Goal: Contribute content: Contribute content

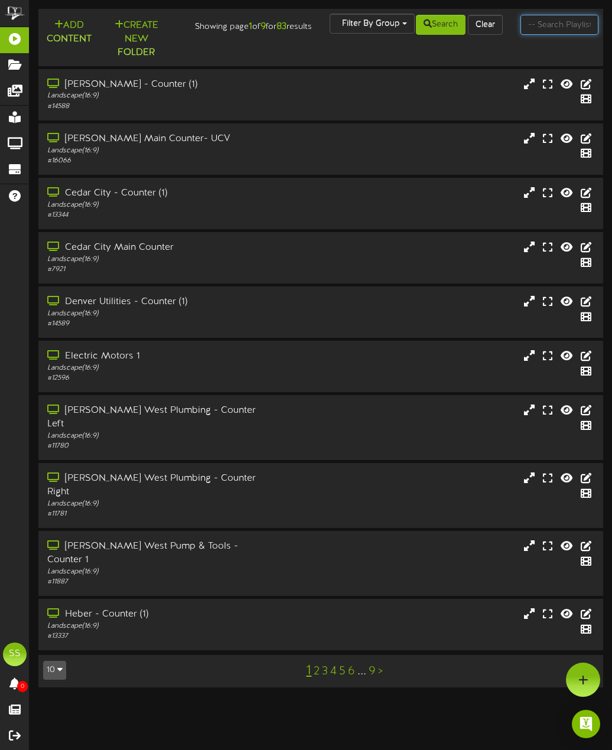
click at [549, 25] on input "text" at bounding box center [559, 25] width 78 height 20
type input "orem"
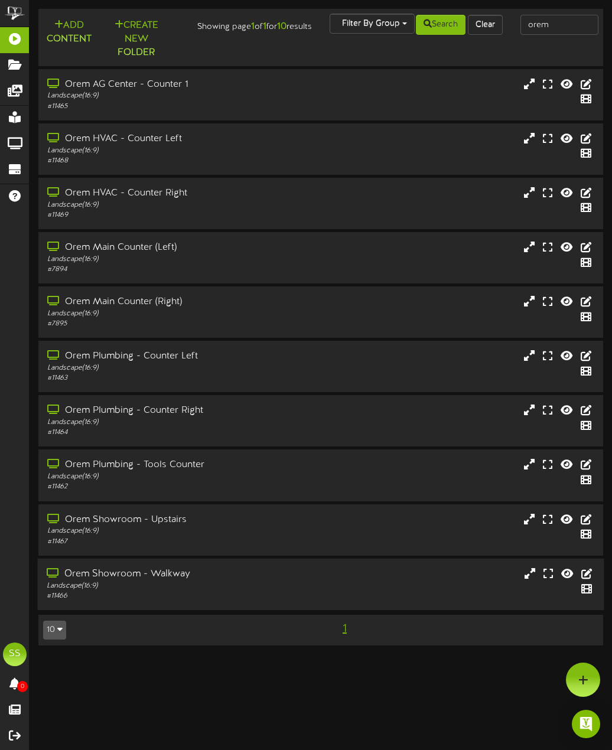
click at [258, 589] on div "Landscape ( 16:9 )" at bounding box center [156, 586] width 218 height 10
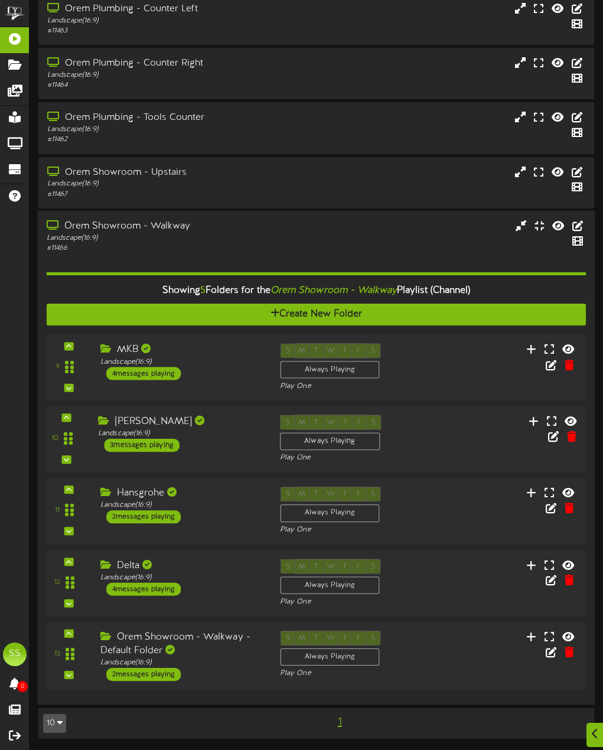
scroll to position [348, 0]
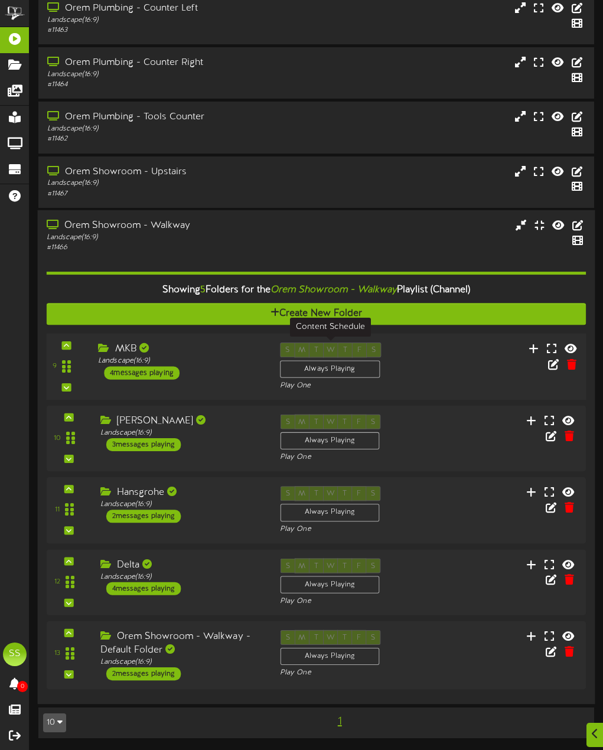
click at [348, 370] on div "Always Playing" at bounding box center [330, 369] width 100 height 18
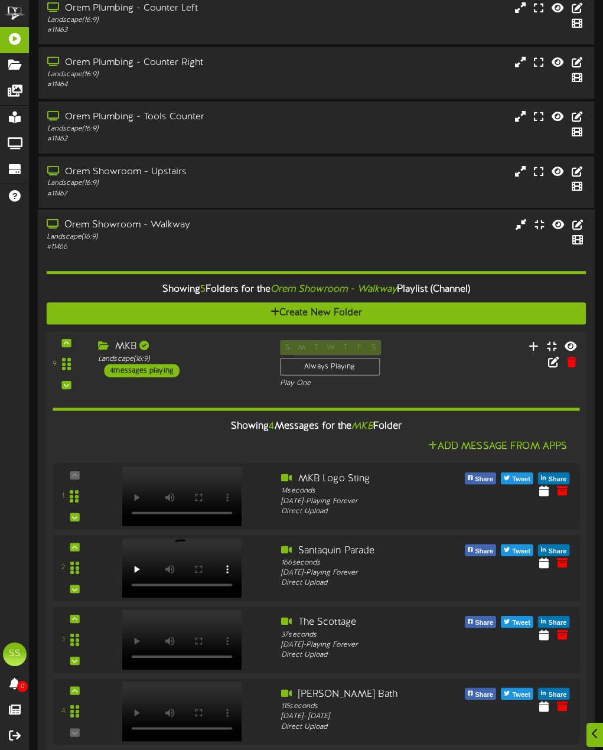
click at [411, 359] on div "9" at bounding box center [316, 364] width 545 height 48
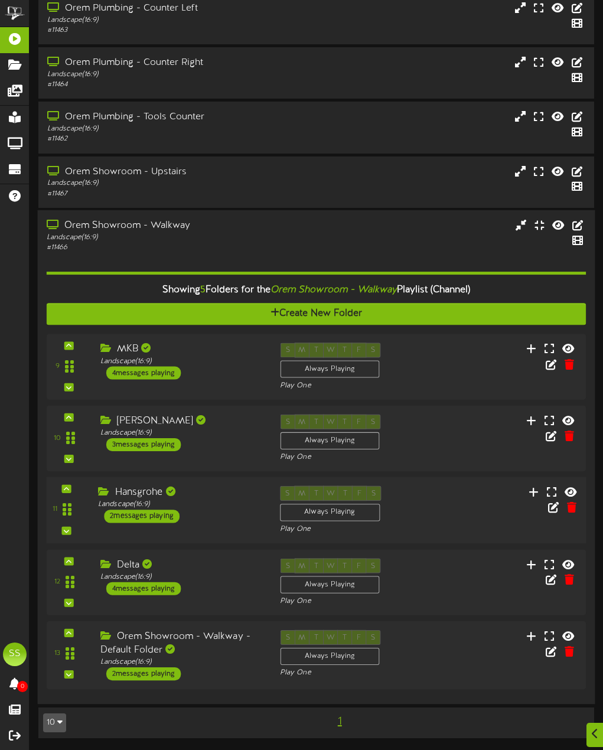
click at [432, 504] on div "11 Hansgrohe" at bounding box center [316, 510] width 545 height 48
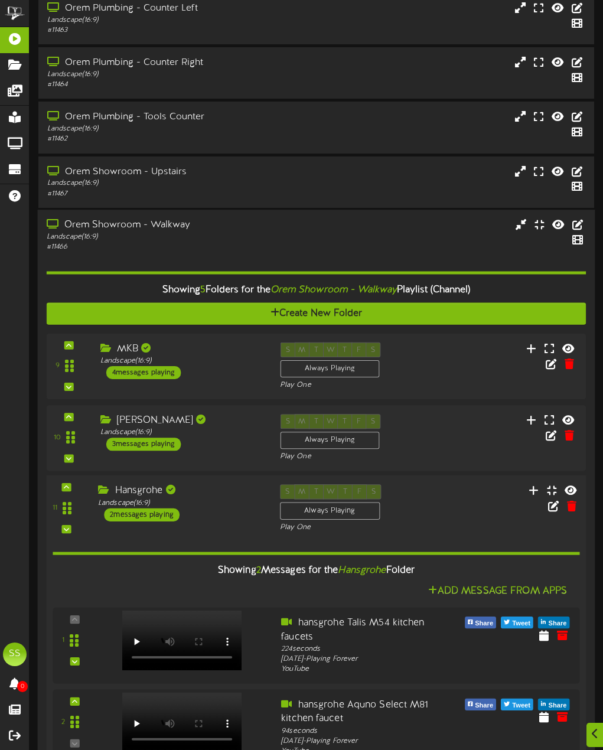
click at [432, 503] on div "11 Hansgrohe" at bounding box center [316, 508] width 545 height 48
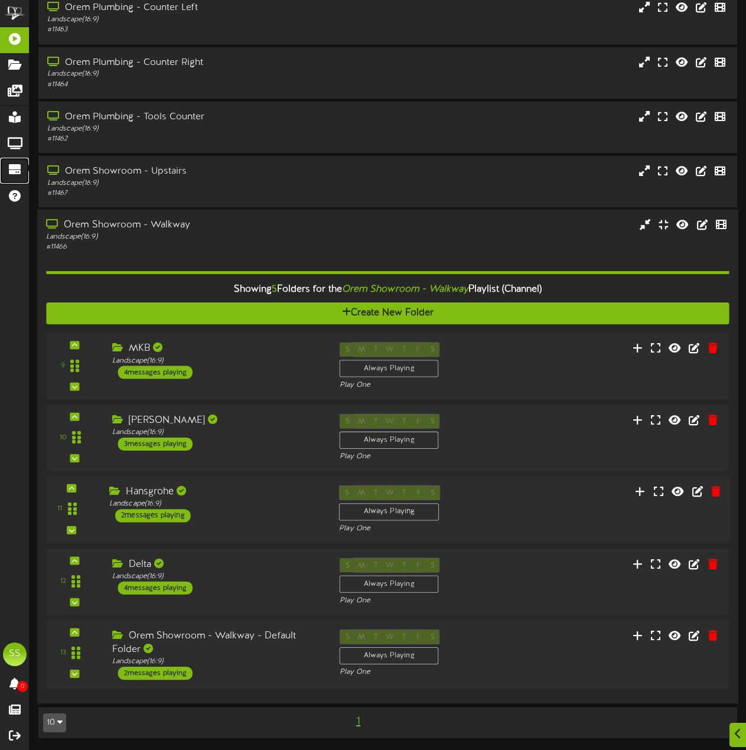
scroll to position [334, 0]
click at [271, 647] on div "Orem Showroom - Walkway - Default Folder" at bounding box center [215, 642] width 212 height 27
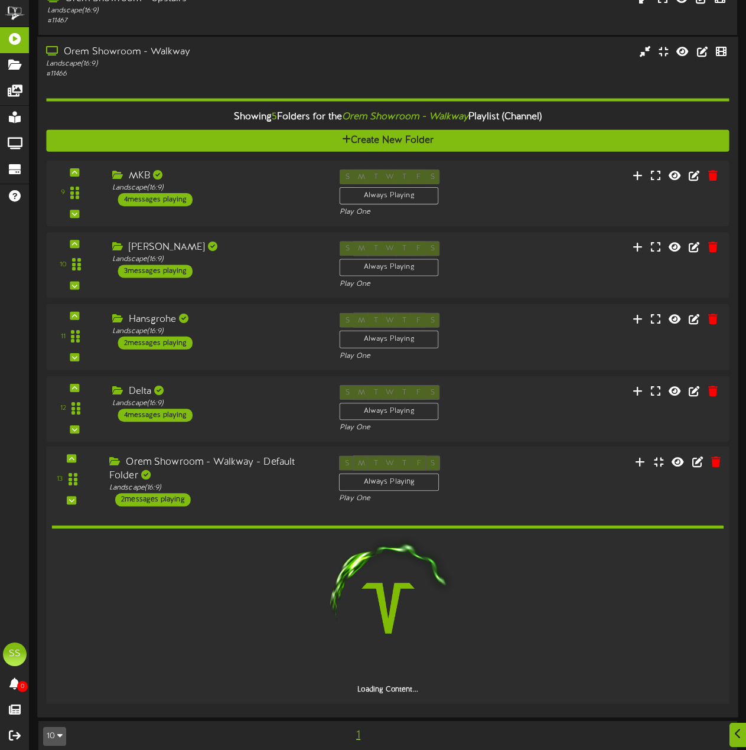
scroll to position [520, 0]
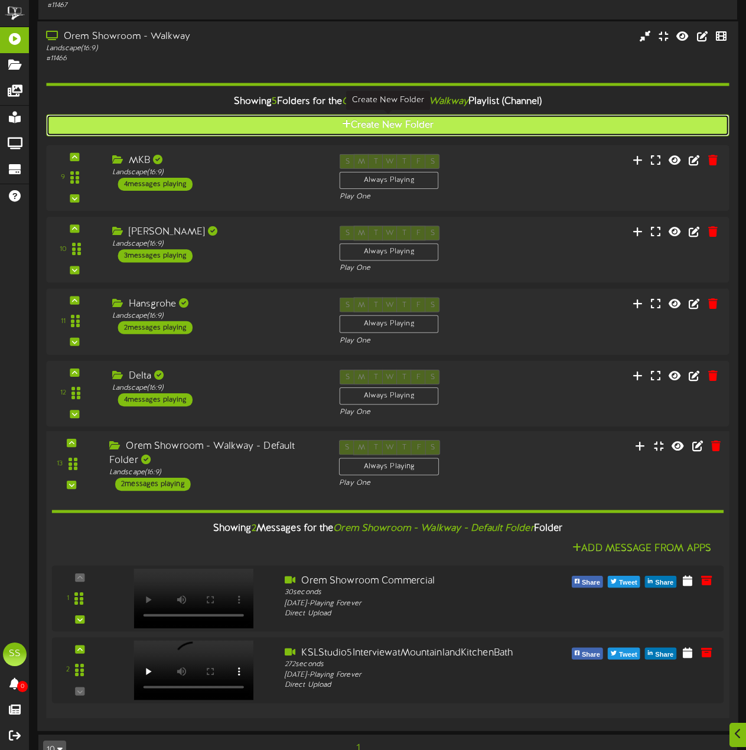
click at [397, 129] on button "Create New Folder" at bounding box center [387, 126] width 683 height 22
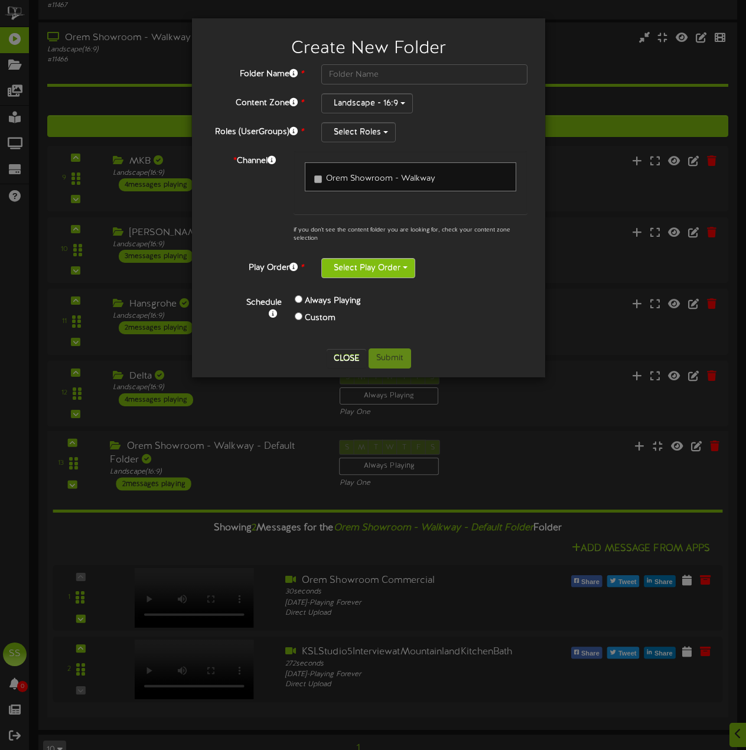
click at [380, 263] on button "Select Play Order" at bounding box center [368, 268] width 94 height 20
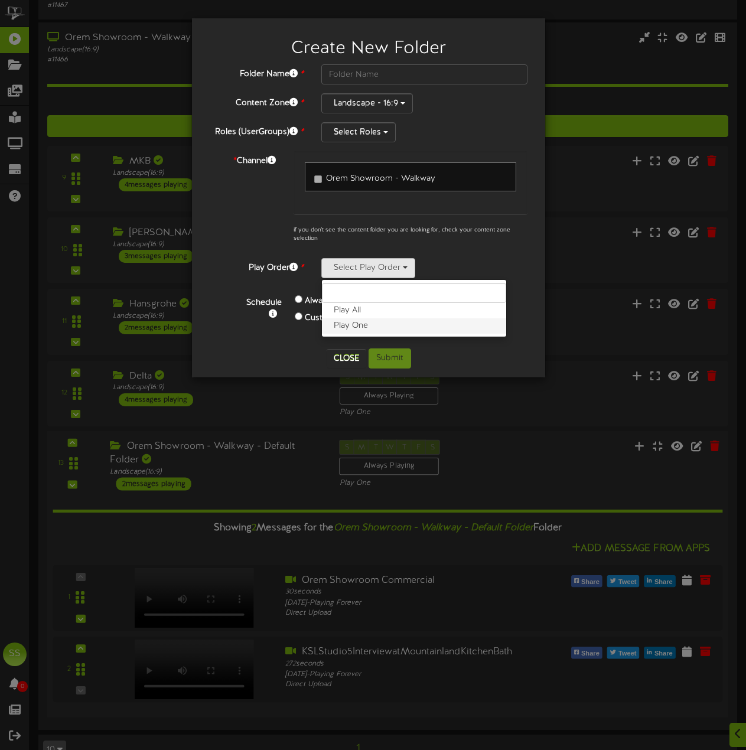
click at [378, 329] on label "Play One" at bounding box center [414, 325] width 184 height 15
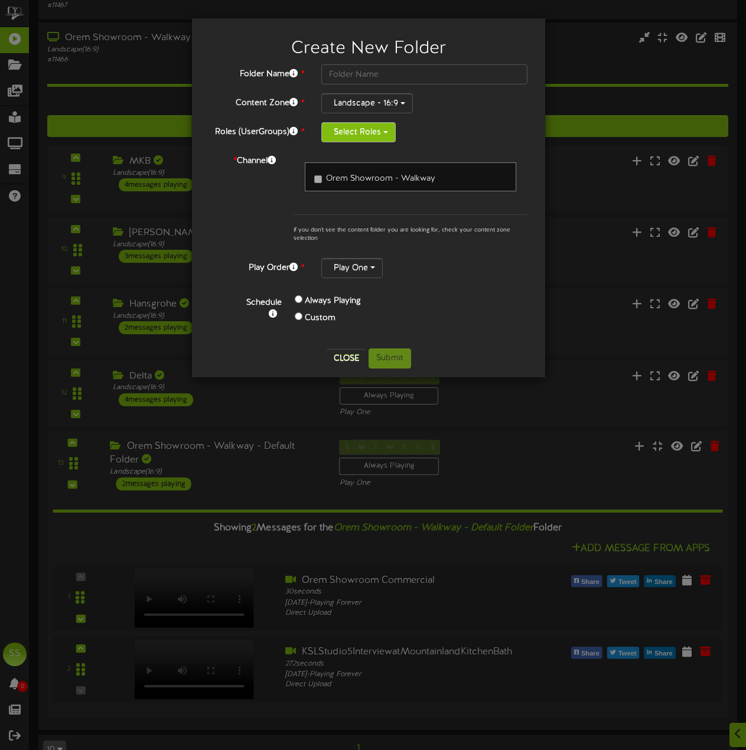
click at [371, 131] on button "Select Roles" at bounding box center [358, 132] width 74 height 20
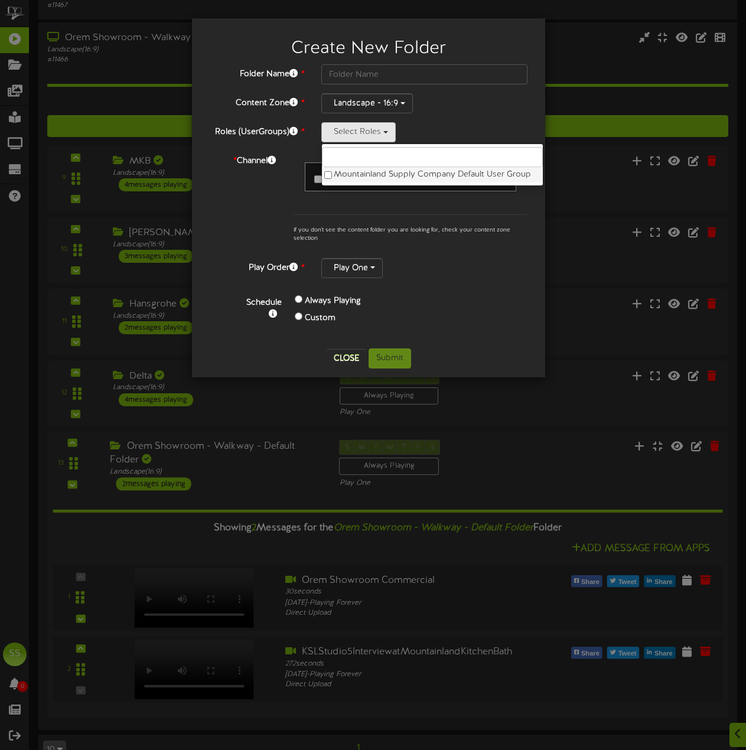
click at [370, 169] on label "Mountainland Supply Company Default User Group" at bounding box center [432, 174] width 221 height 15
click at [462, 271] on div "Play One Play All Play One" at bounding box center [424, 268] width 206 height 20
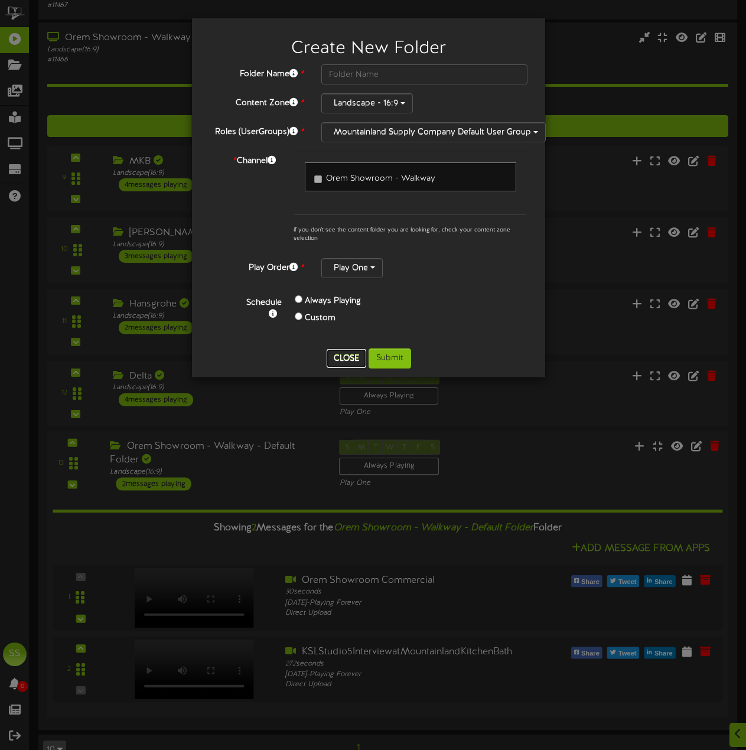
click at [344, 354] on button "Close" at bounding box center [347, 358] width 40 height 19
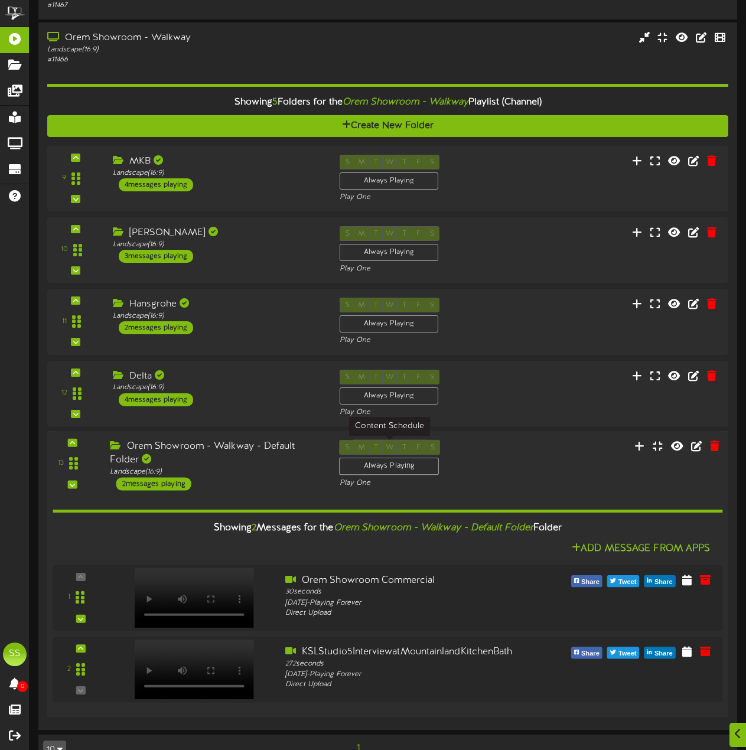
click at [399, 471] on div "Always Playing" at bounding box center [390, 466] width 100 height 17
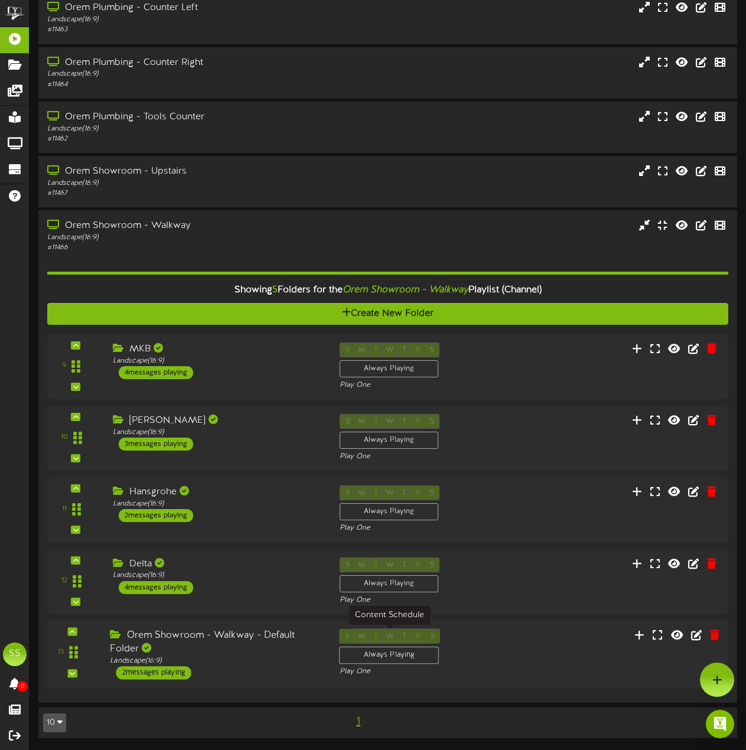
click at [420, 650] on div "Always Playing" at bounding box center [390, 655] width 100 height 17
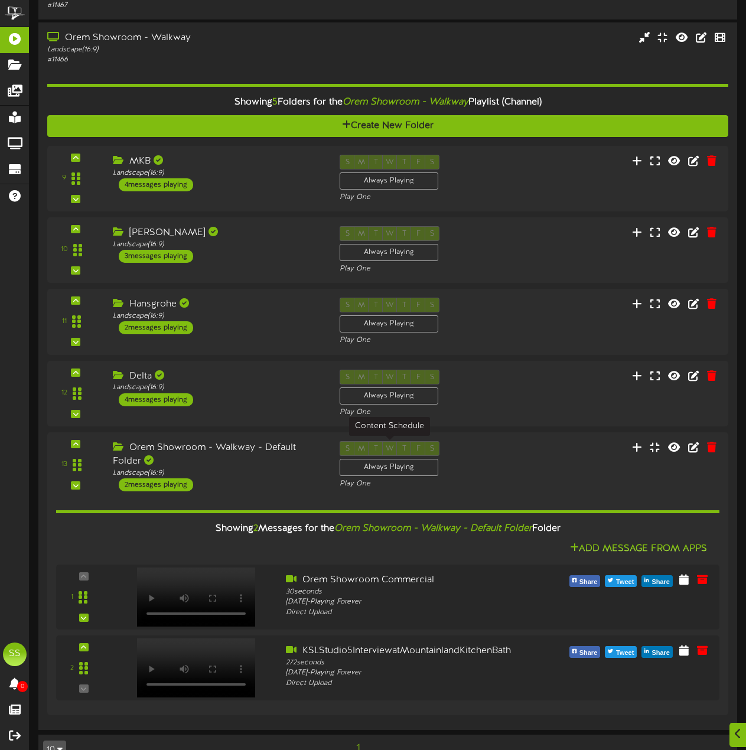
click at [379, 452] on div "S M T W T F S Always Playing" at bounding box center [390, 460] width 100 height 38
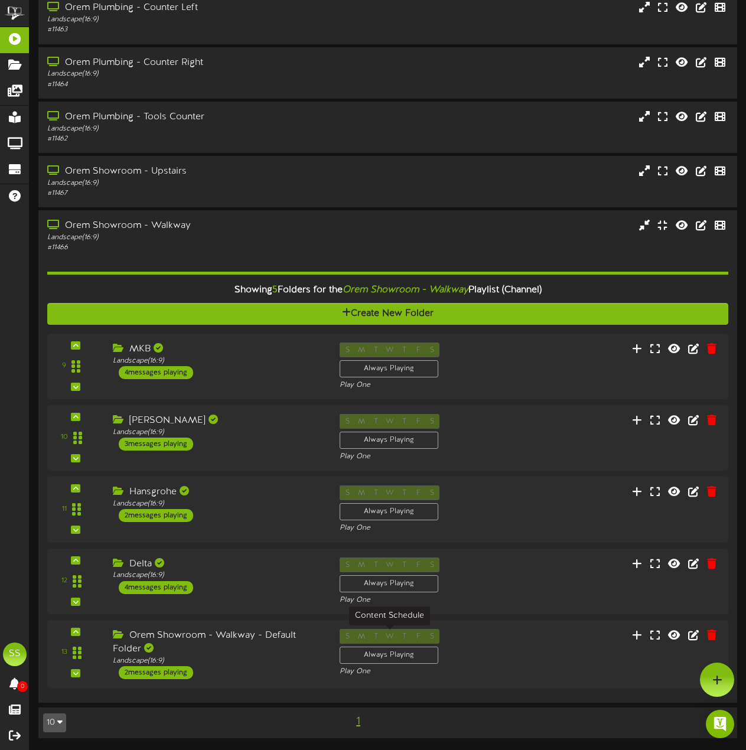
click at [423, 648] on div "Always Playing" at bounding box center [389, 655] width 99 height 17
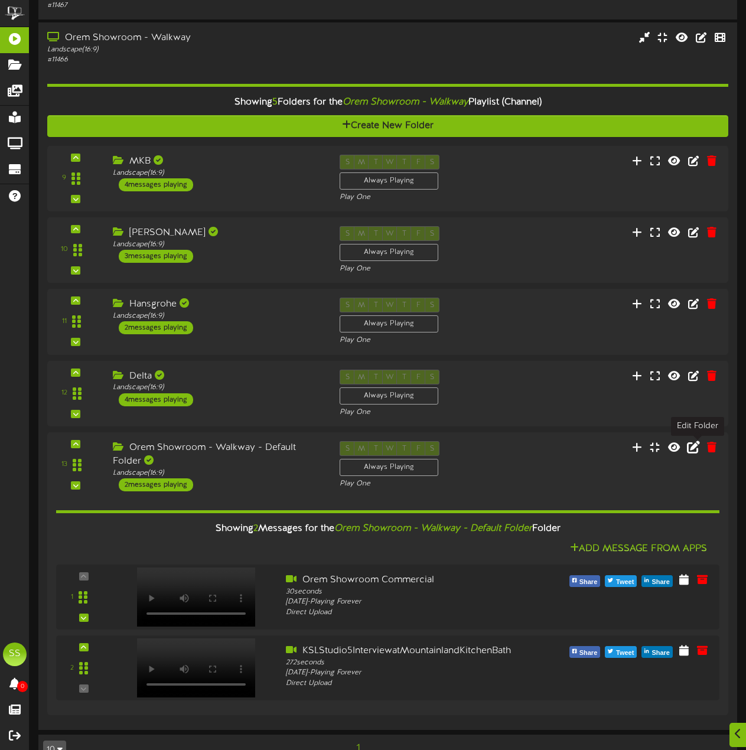
click at [611, 445] on icon at bounding box center [693, 447] width 13 height 13
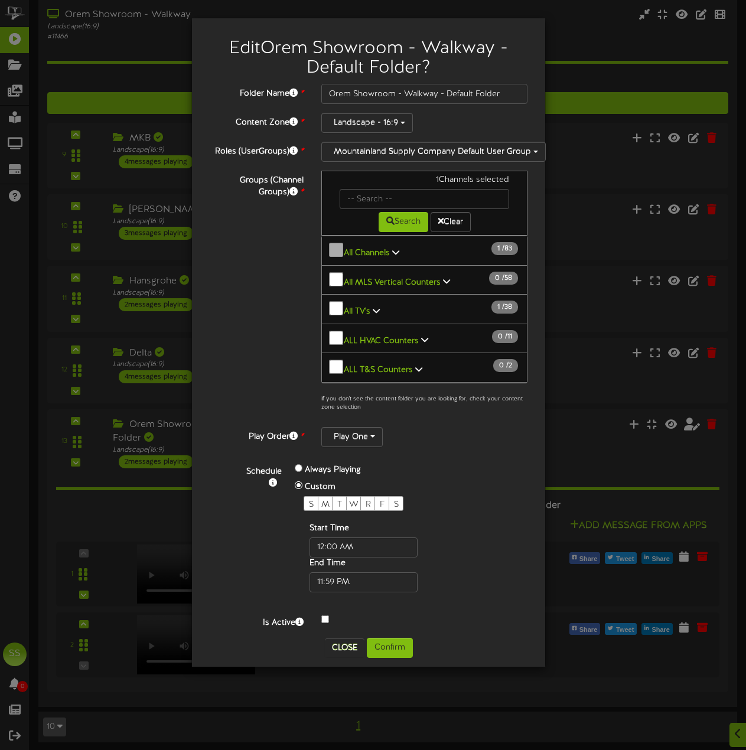
scroll to position [549, 0]
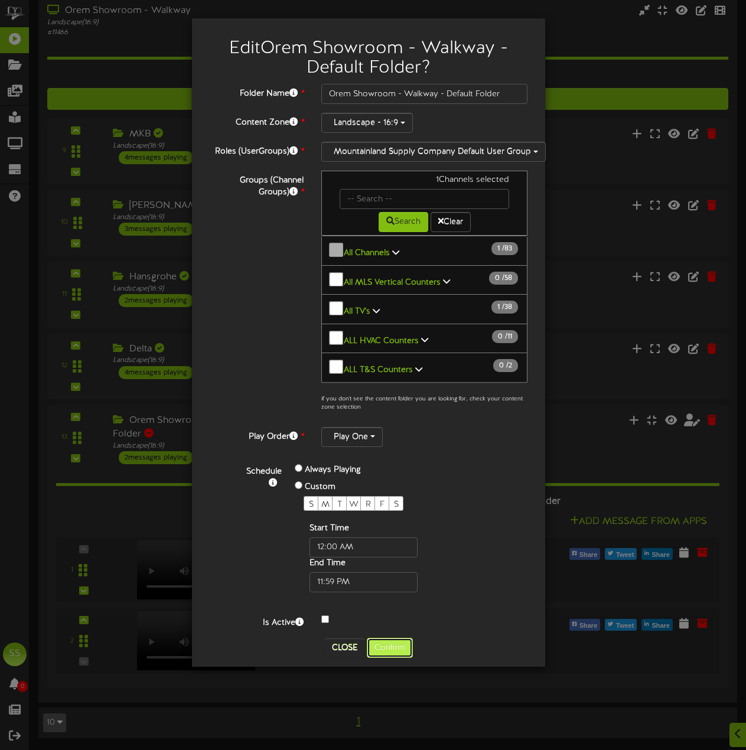
click at [401, 644] on button "Confirm" at bounding box center [390, 648] width 46 height 20
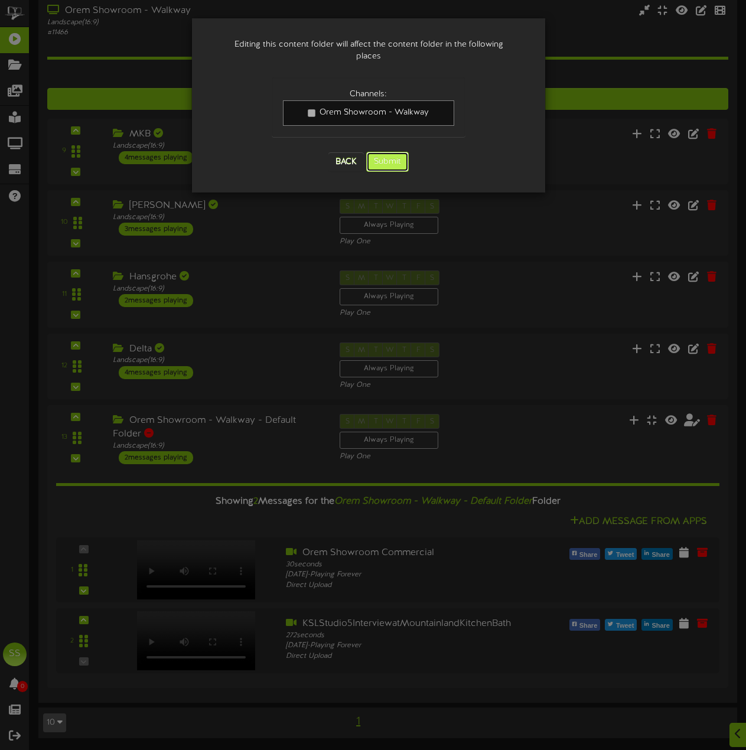
click at [387, 152] on button "Submit" at bounding box center [387, 162] width 43 height 20
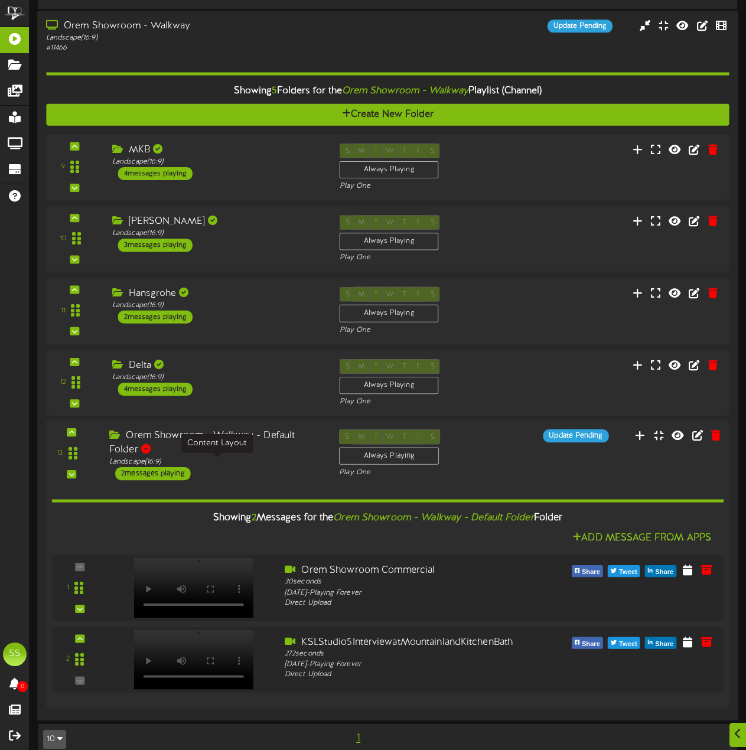
scroll to position [532, 0]
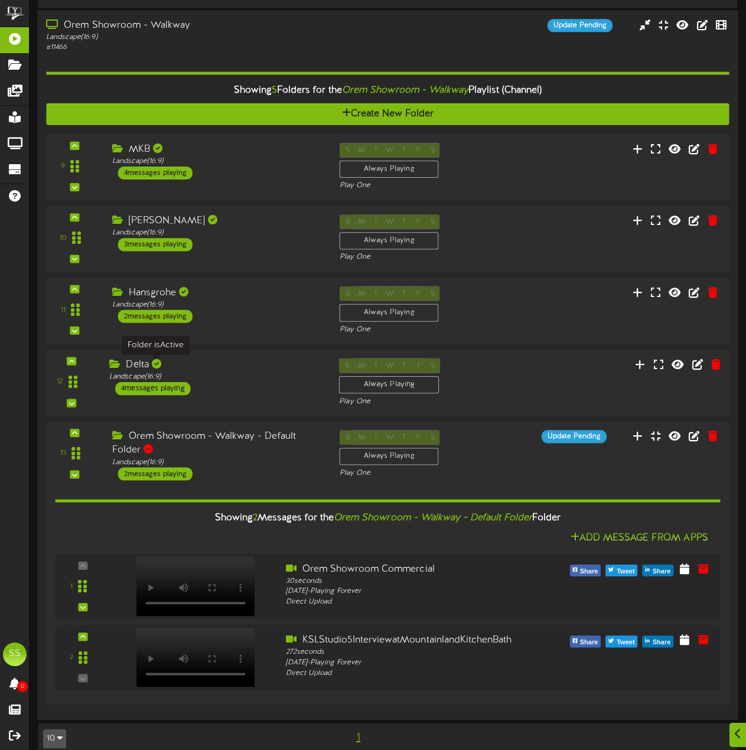
click at [155, 368] on div at bounding box center [156, 363] width 9 height 9
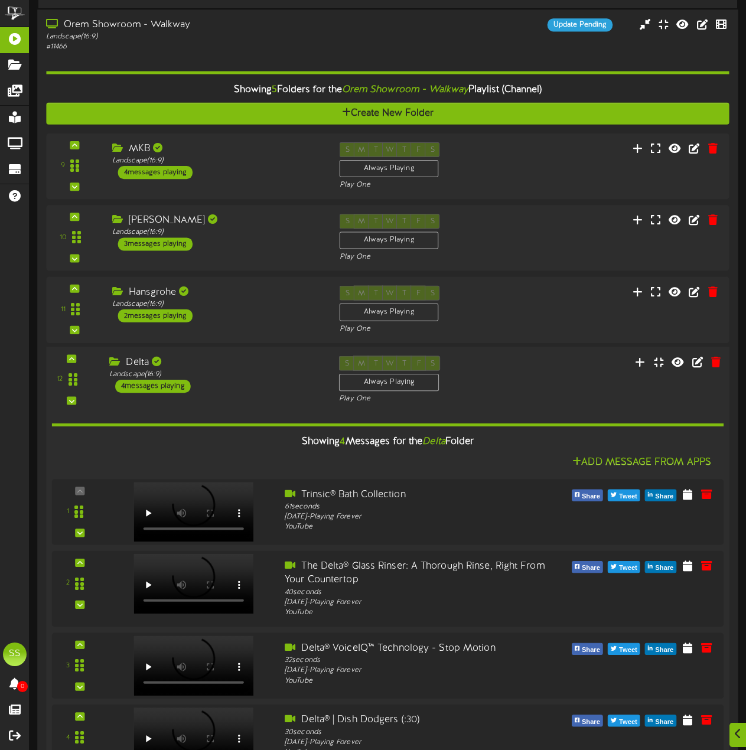
click at [155, 369] on div "Delta" at bounding box center [215, 363] width 212 height 14
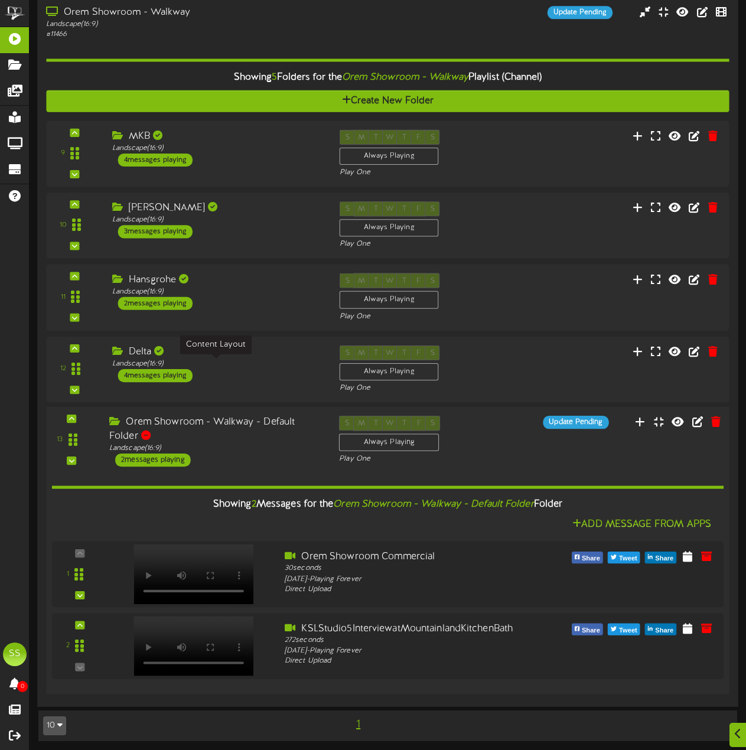
scroll to position [549, 0]
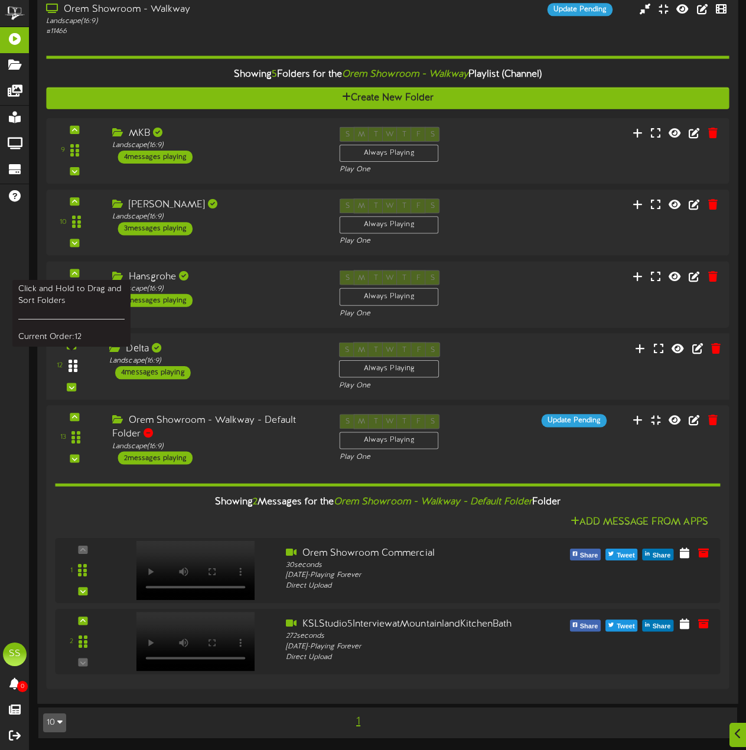
click at [69, 366] on icon at bounding box center [73, 366] width 9 height 14
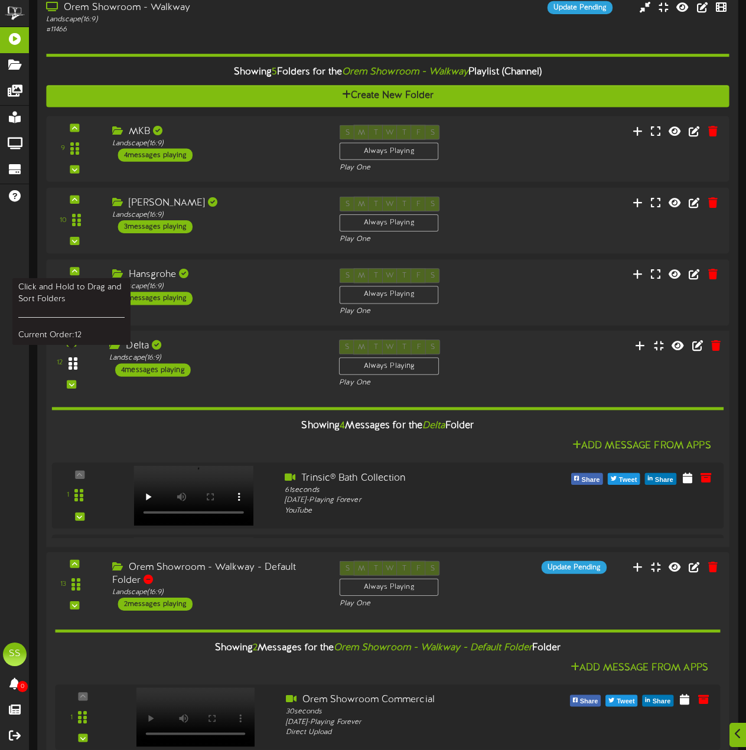
scroll to position [549, 0]
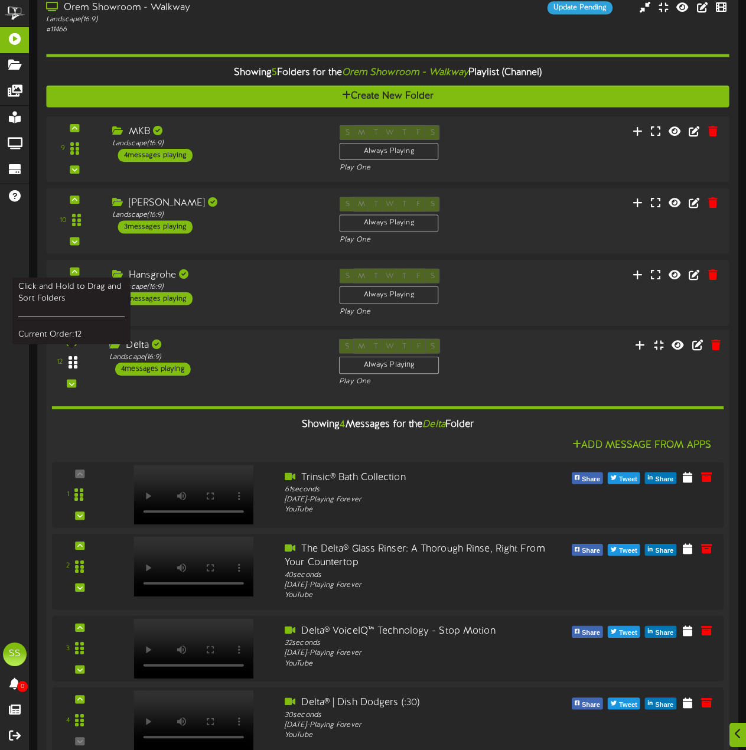
click at [69, 366] on icon at bounding box center [73, 362] width 9 height 14
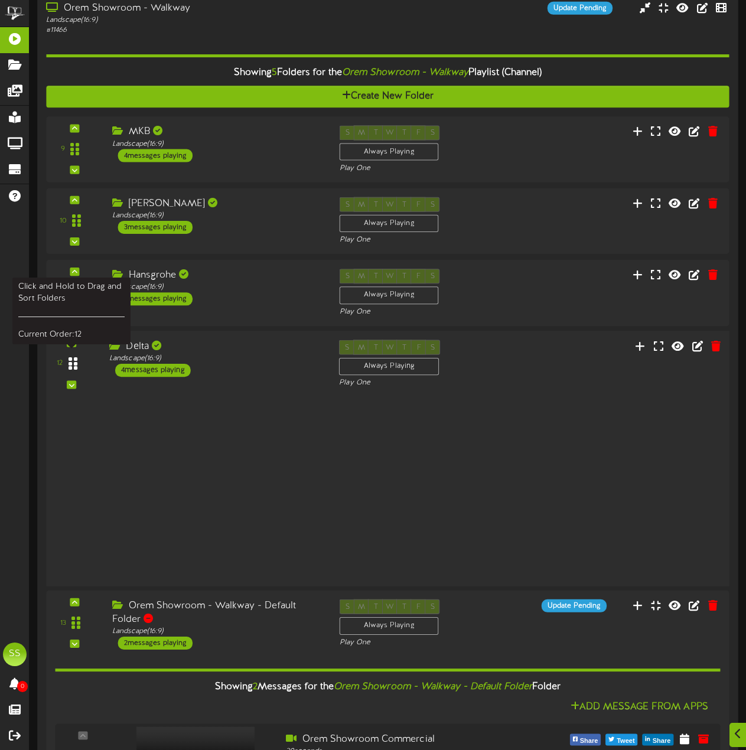
scroll to position [549, 0]
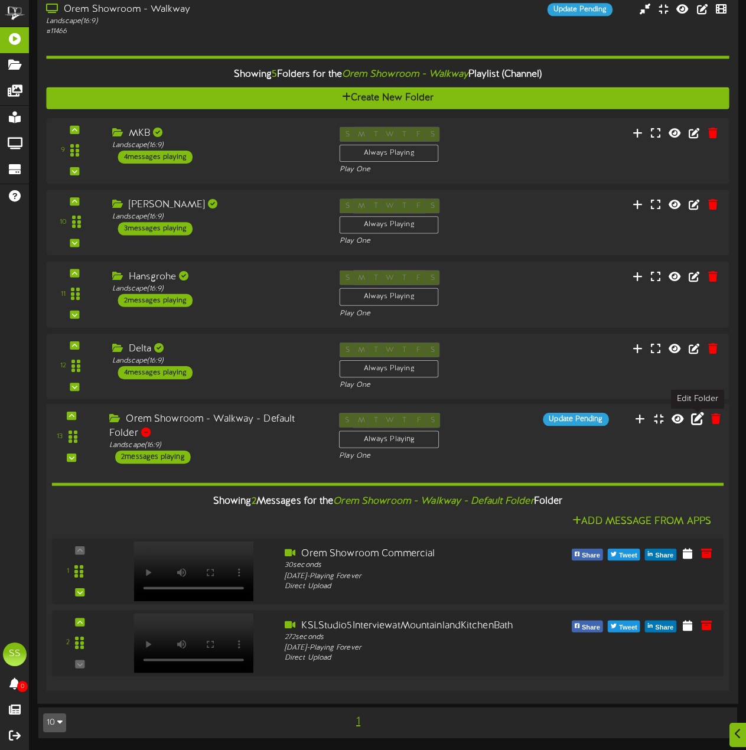
click at [611, 422] on icon at bounding box center [697, 418] width 13 height 13
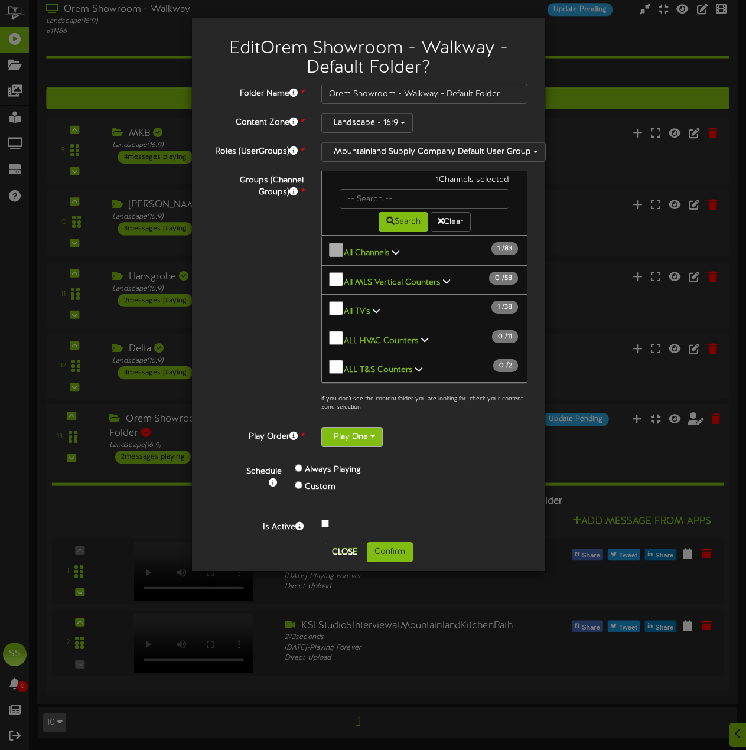
click at [382, 438] on button "Play One" at bounding box center [351, 437] width 61 height 20
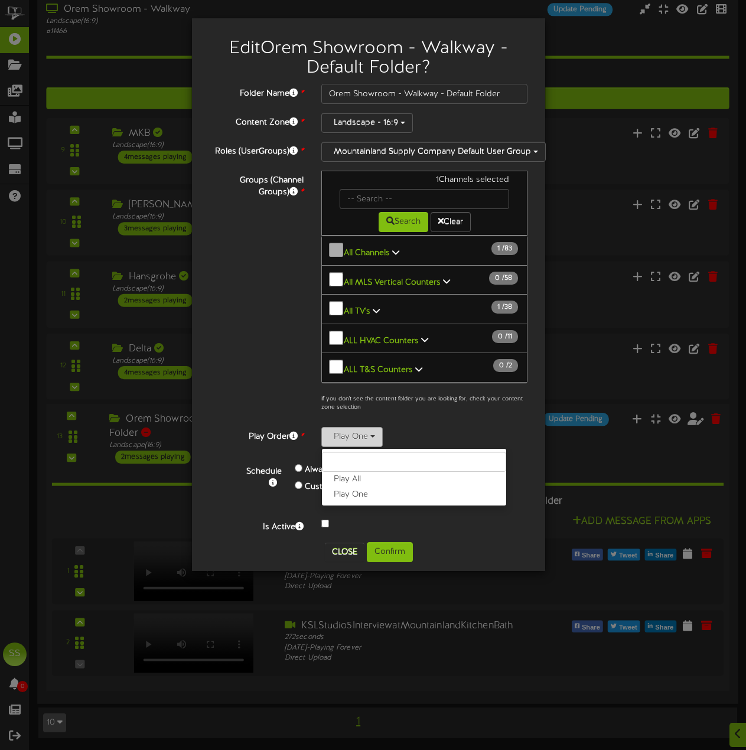
click at [382, 438] on button "Play One" at bounding box center [351, 437] width 61 height 20
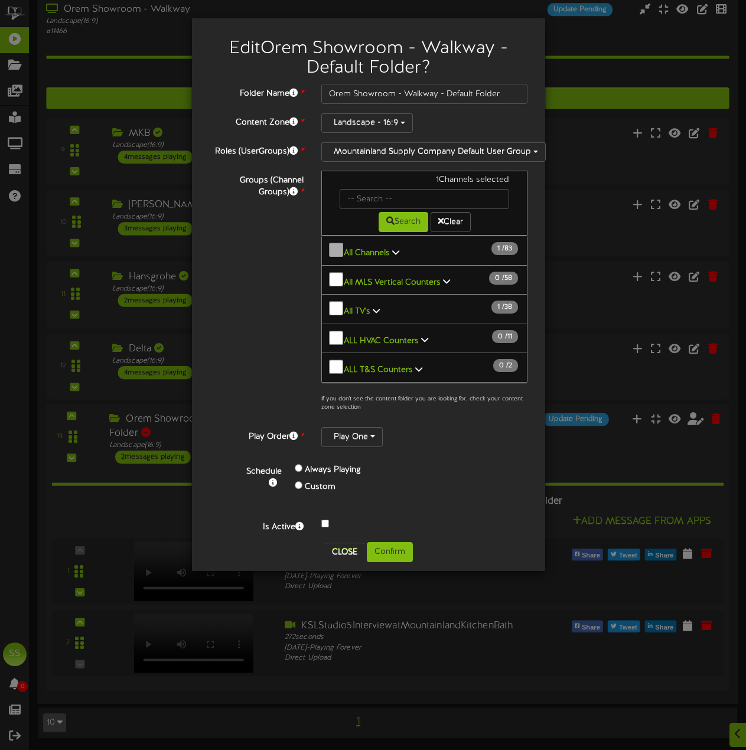
click at [302, 486] on div "Custom" at bounding box center [374, 487] width 158 height 17
click at [345, 549] on button "Close" at bounding box center [345, 552] width 40 height 19
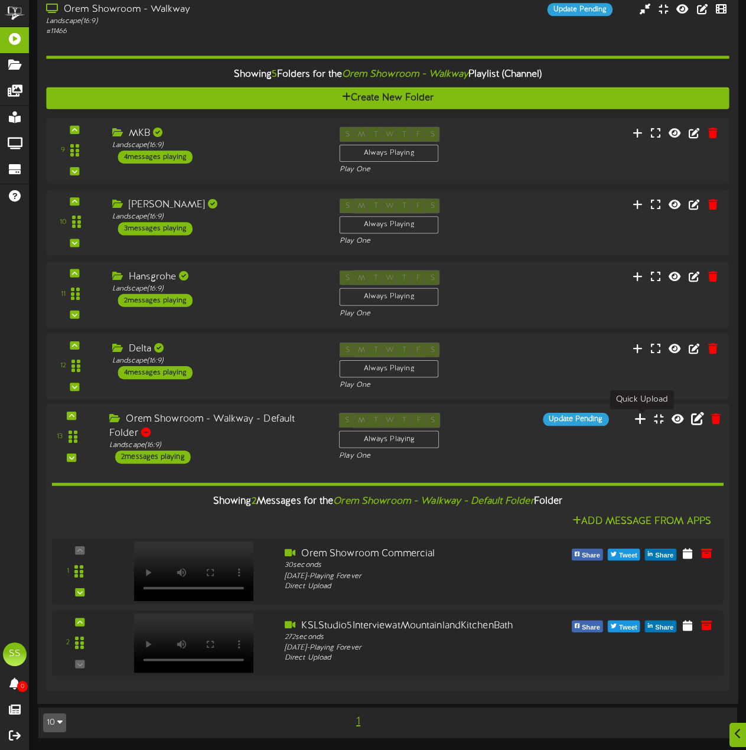
click at [611, 419] on icon at bounding box center [640, 418] width 12 height 13
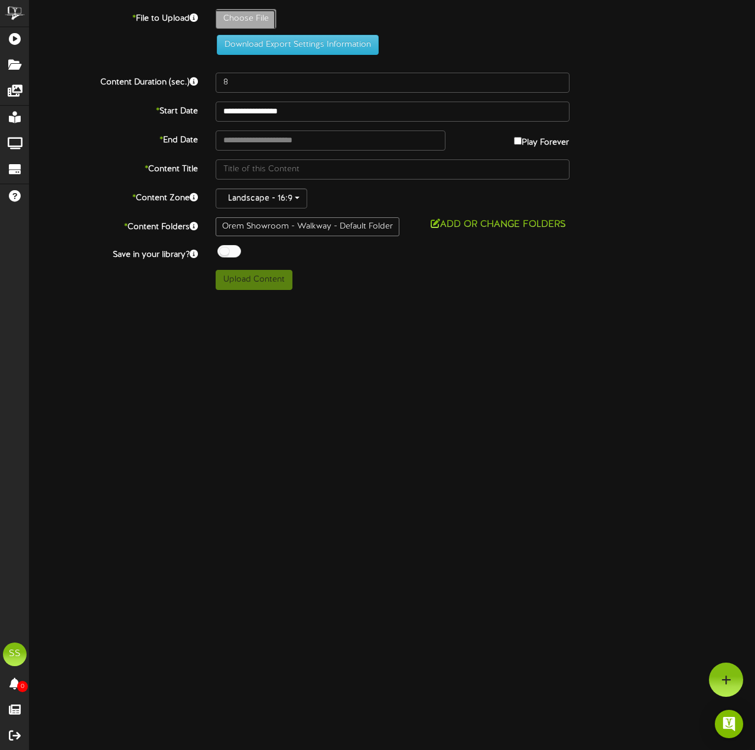
type input "**********"
type input "GROHE_RQID-127_ChristianSirianoTrunkShowLoopingVideo_002_JUNE2025"
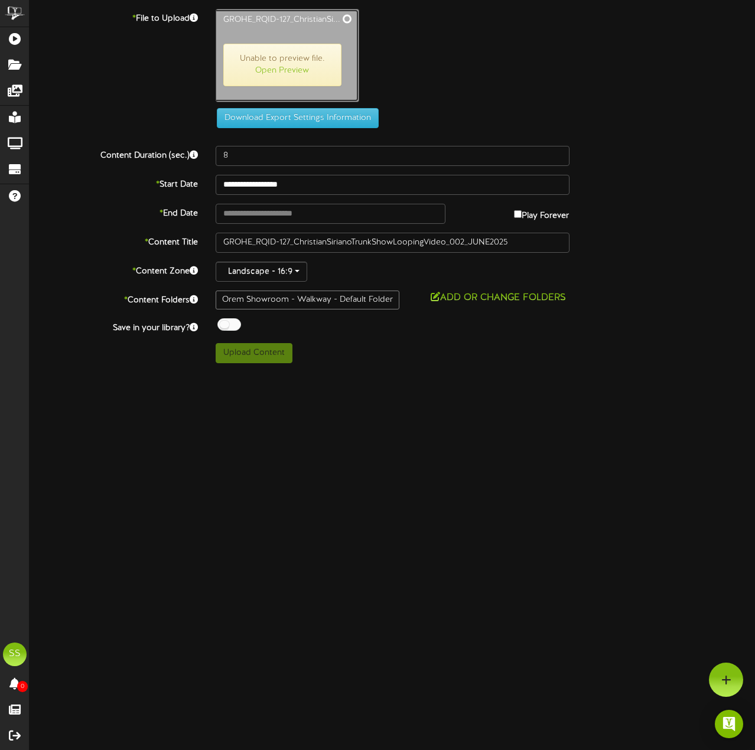
type input "360"
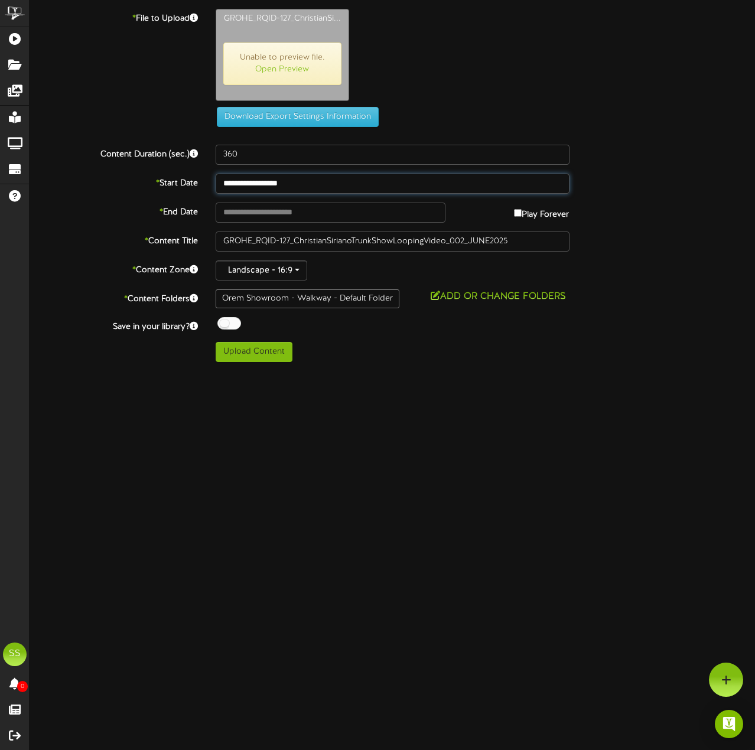
click at [362, 184] on input "**********" at bounding box center [393, 184] width 354 height 20
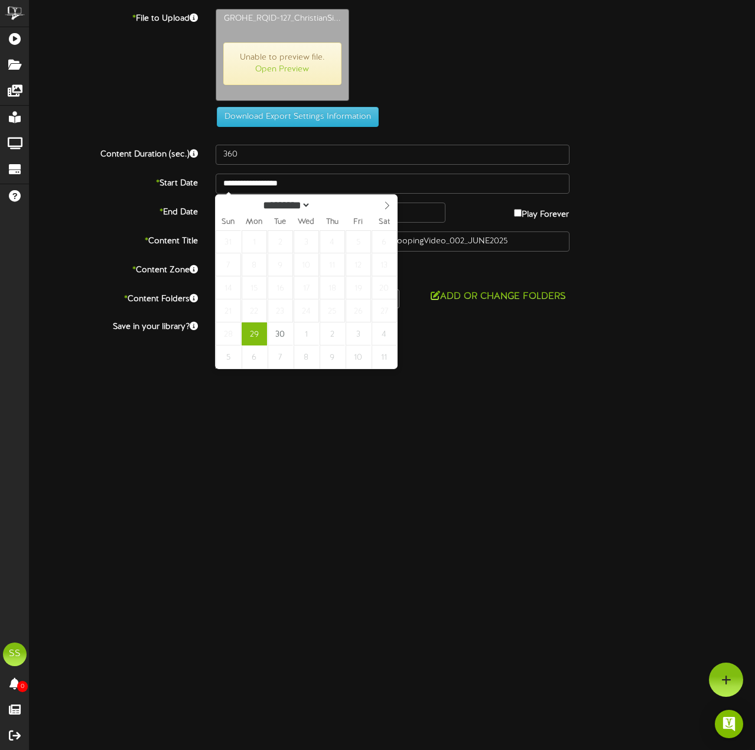
click at [540, 371] on html "ChannelValet Playlists Folders Messages My Library Groups Devices Help SS Spenc…" at bounding box center [377, 185] width 755 height 371
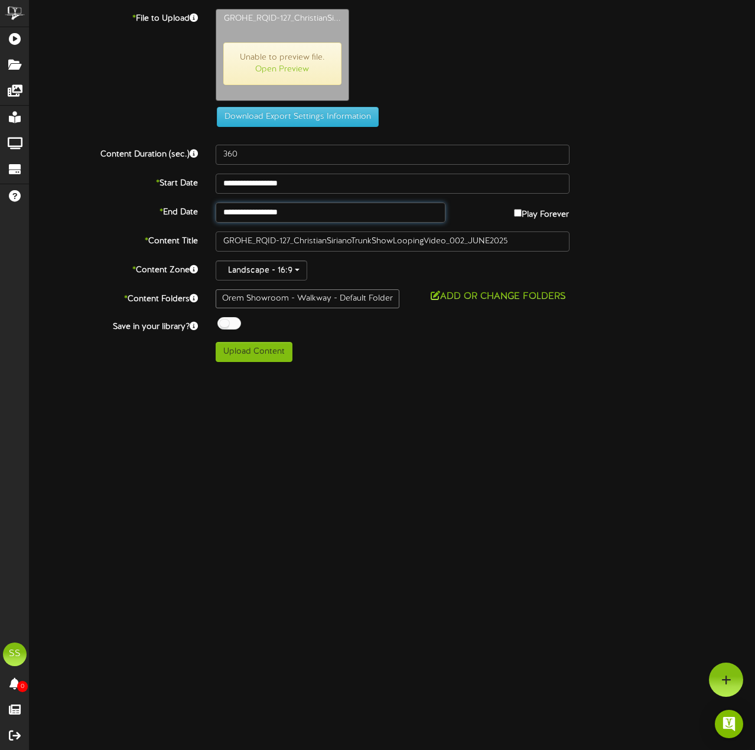
click at [365, 222] on body "ChannelValet Playlists Folders Messages My Library Groups Devices Help SS Spenc…" at bounding box center [377, 185] width 755 height 371
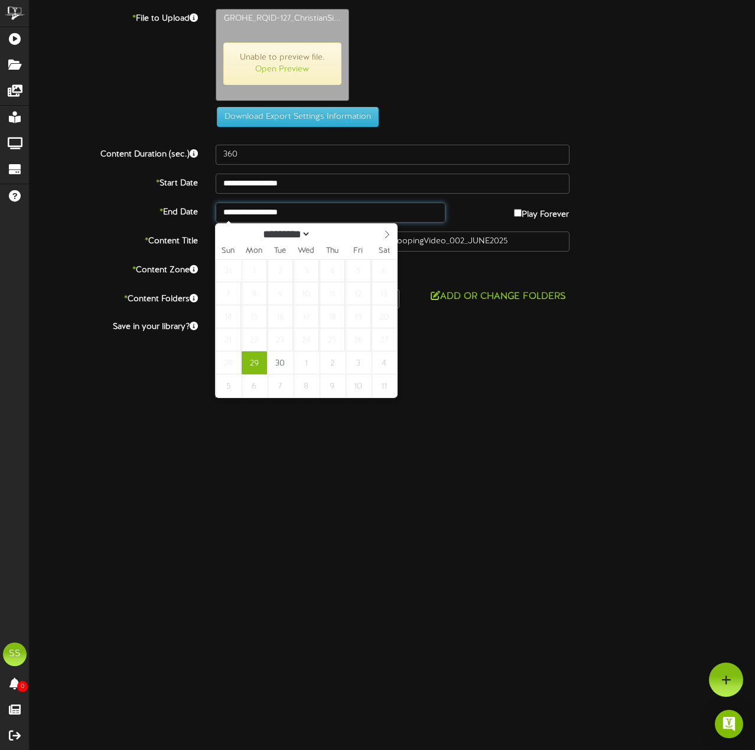
type input "**********"
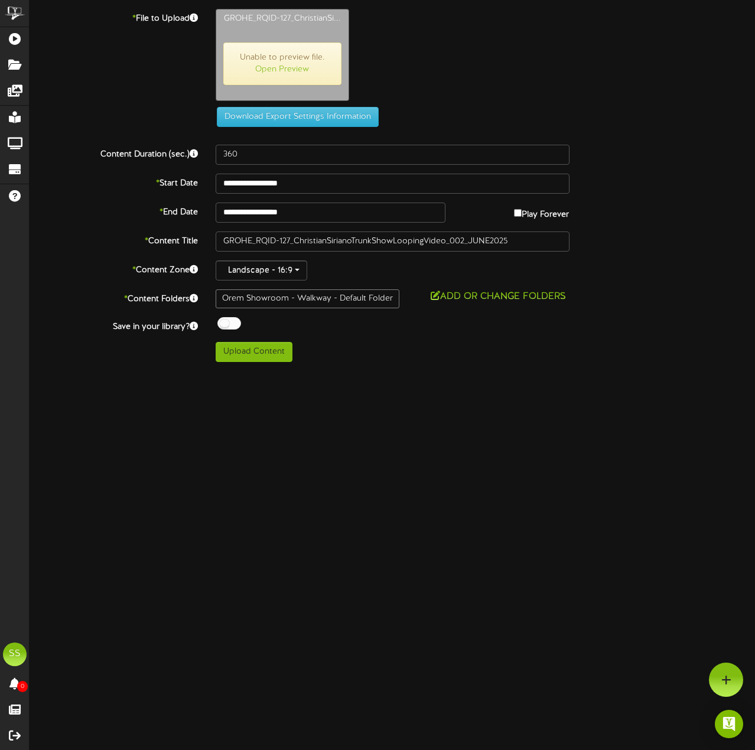
click at [575, 353] on div "Upload Content" at bounding box center [393, 352] width 372 height 20
click at [308, 302] on div "Orem Showroom - Walkway - Default Folder" at bounding box center [308, 298] width 184 height 19
click at [377, 302] on div "Orem Showroom - Walkway - Default Folder" at bounding box center [308, 298] width 184 height 19
click at [452, 295] on button "Add or Change Folders" at bounding box center [498, 296] width 142 height 15
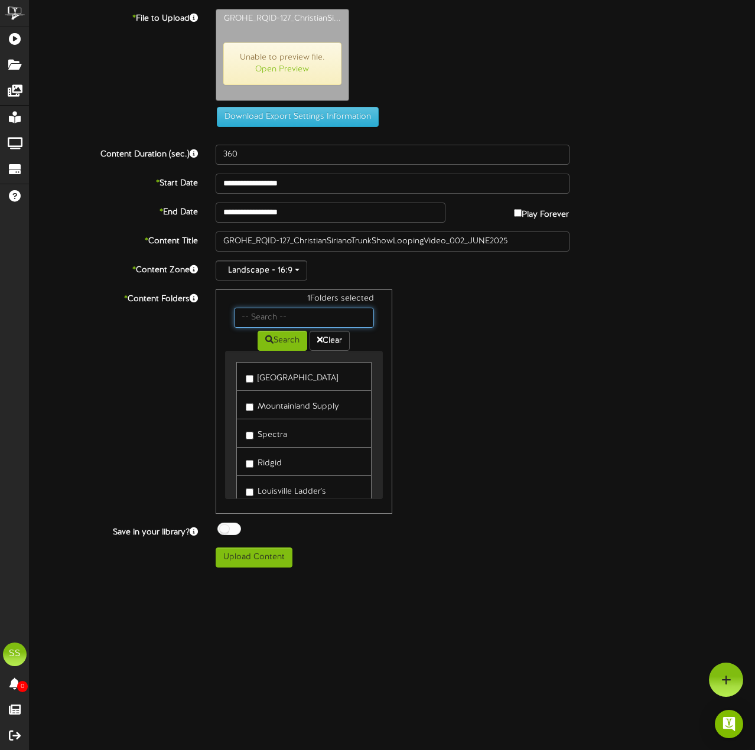
click at [340, 322] on input "text" at bounding box center [304, 318] width 141 height 20
type input "orem"
click at [279, 343] on button "Search" at bounding box center [283, 341] width 50 height 20
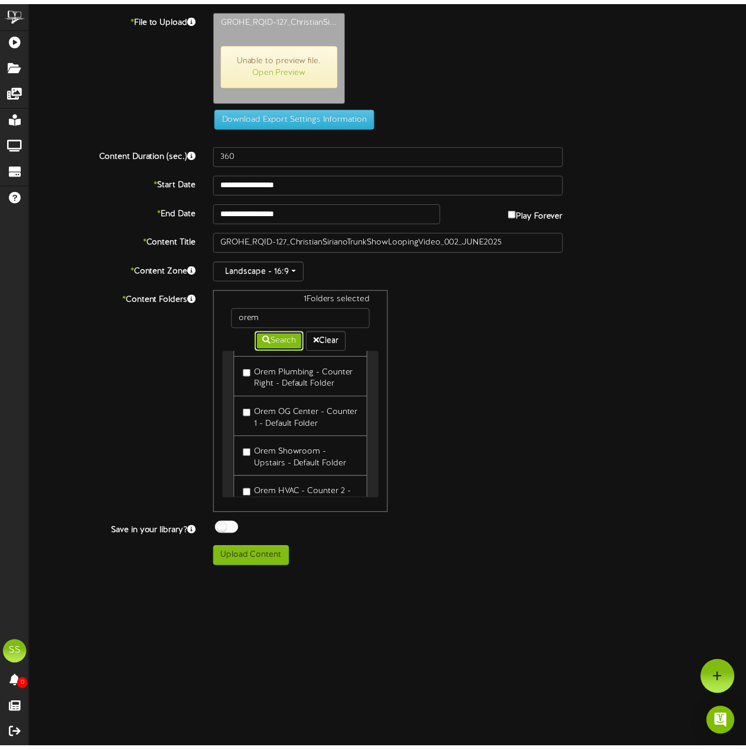
scroll to position [118, 0]
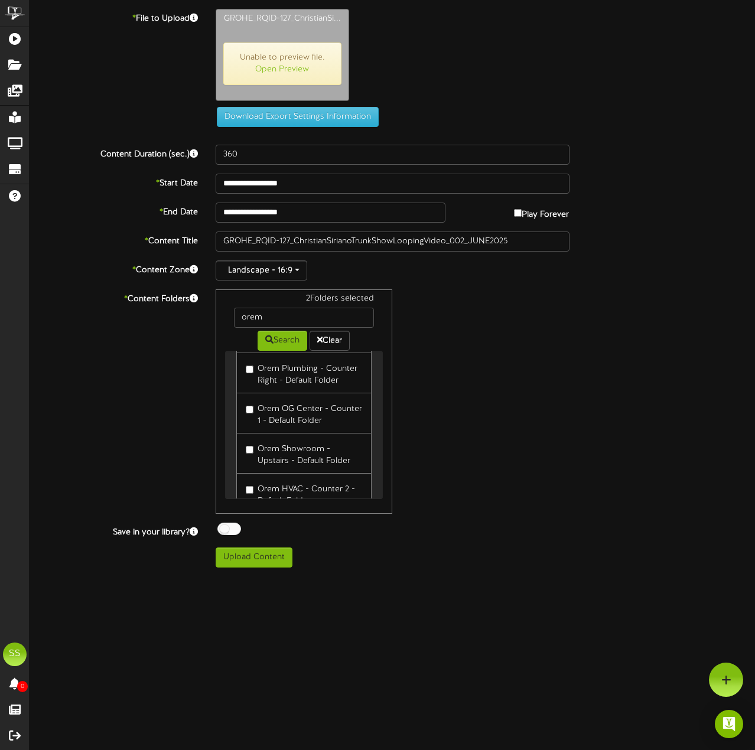
click at [518, 390] on div "2 Folders selected orem Search Clear Orem Branch Orem Plumbing - Tools Counter …" at bounding box center [393, 401] width 372 height 224
click at [279, 560] on button "Upload Content" at bounding box center [254, 558] width 77 height 20
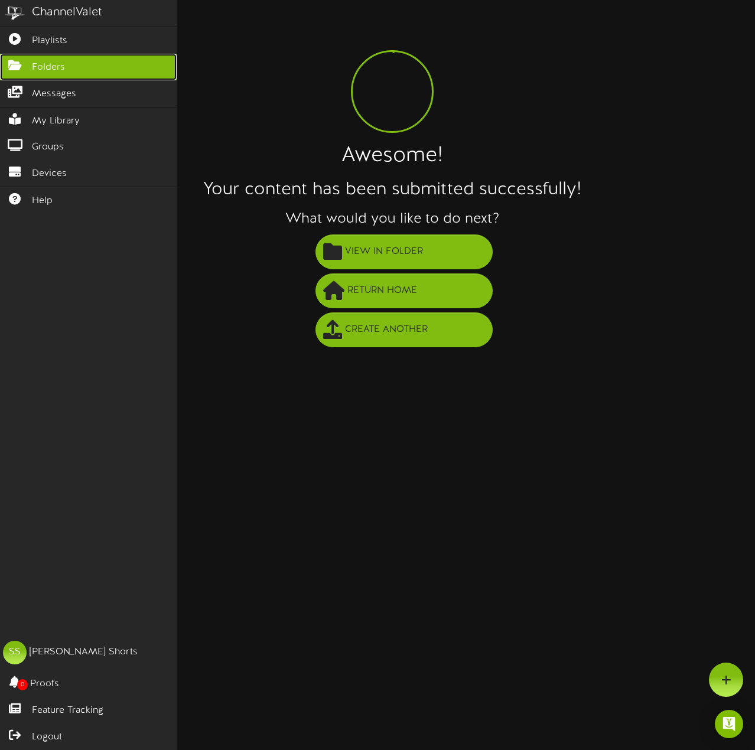
click at [84, 66] on link "Folders" at bounding box center [88, 67] width 177 height 27
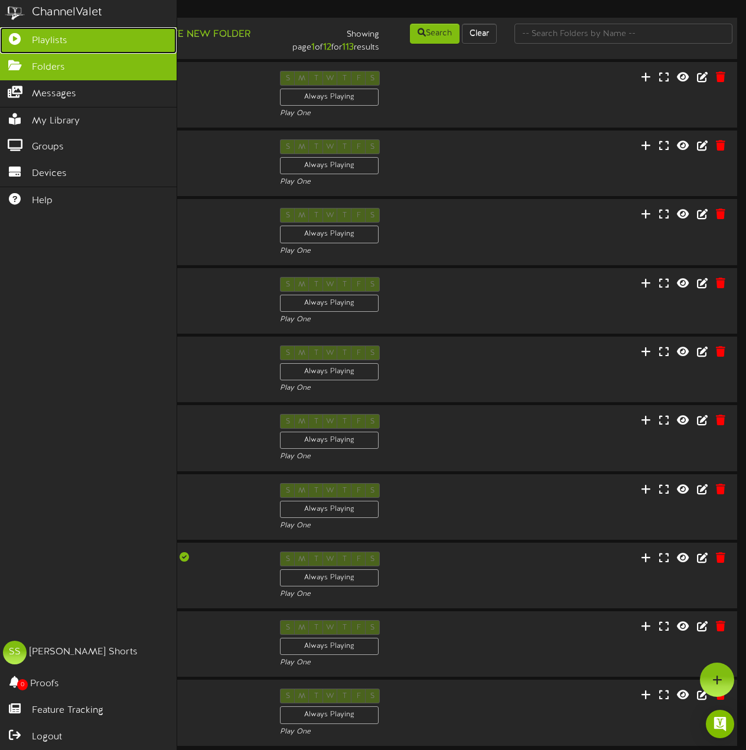
click at [115, 40] on link "Playlists" at bounding box center [88, 40] width 177 height 27
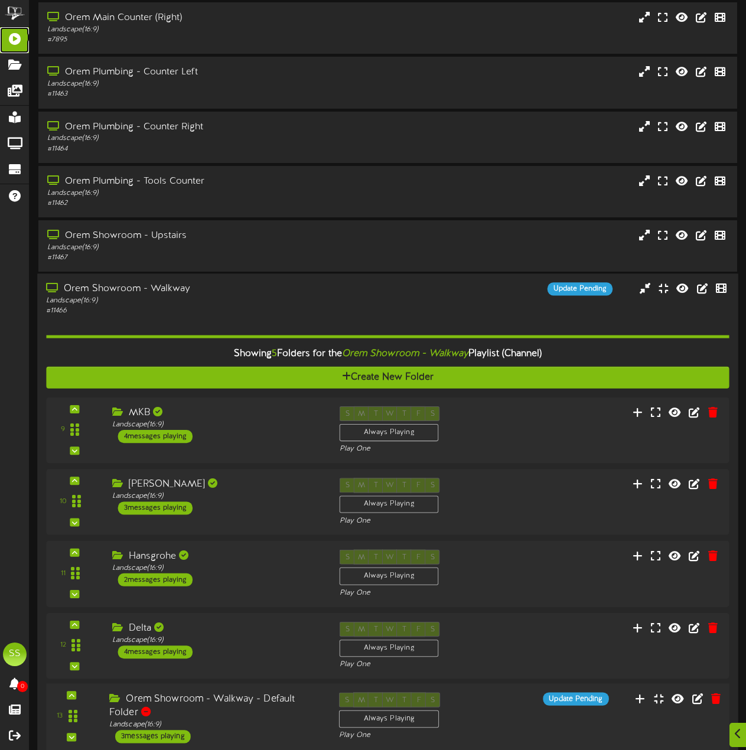
scroll to position [493, 0]
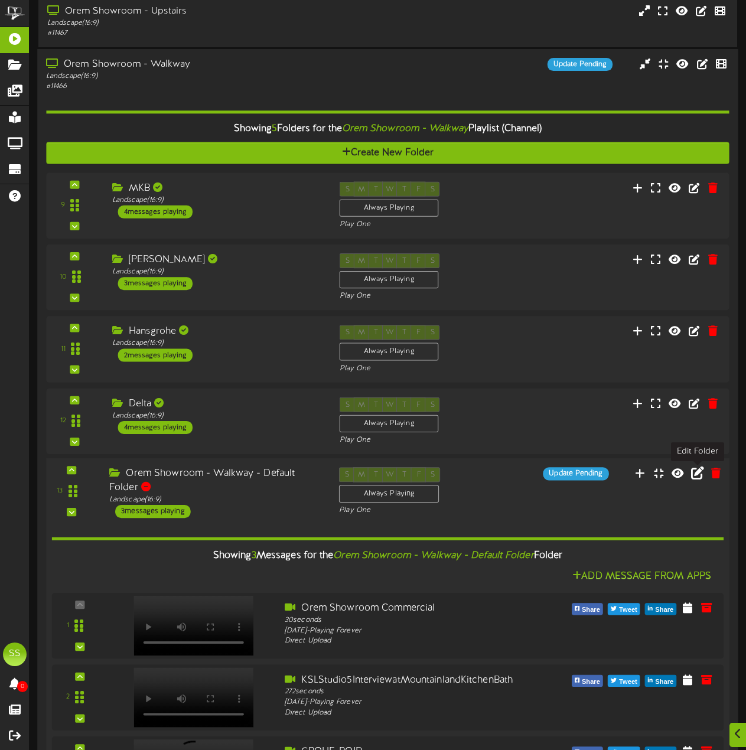
click at [611, 475] on icon at bounding box center [697, 473] width 13 height 13
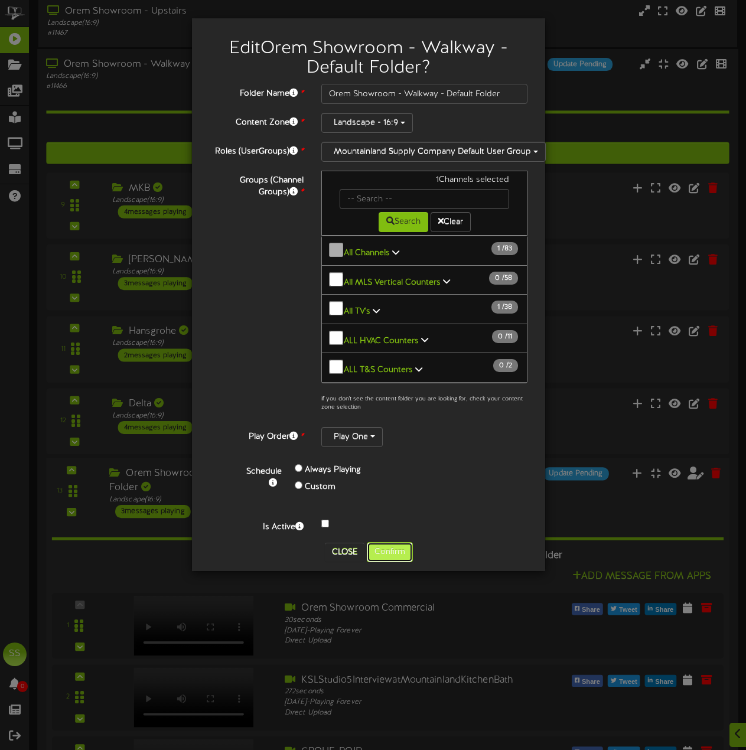
click at [405, 551] on button "Confirm" at bounding box center [390, 552] width 46 height 20
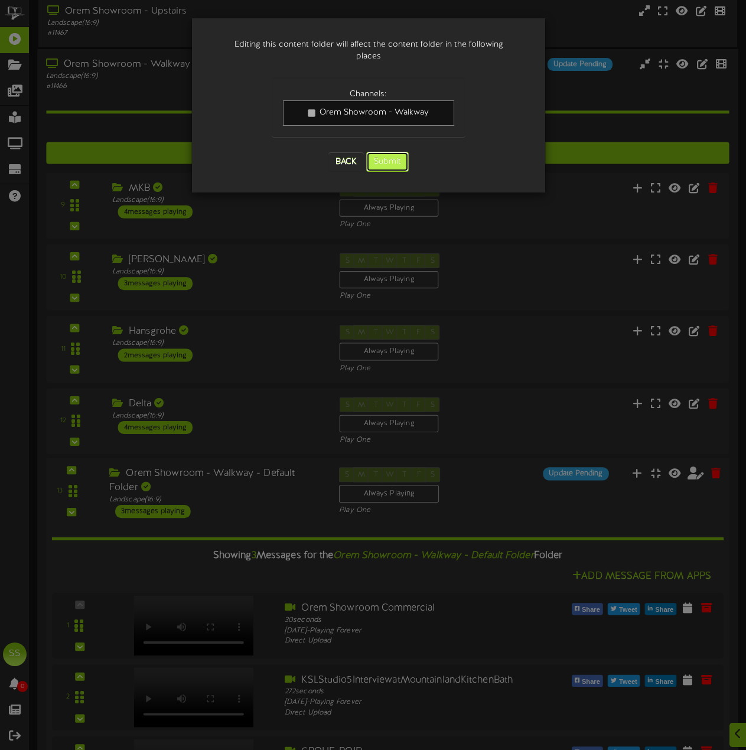
click at [385, 155] on button "Submit" at bounding box center [387, 162] width 43 height 20
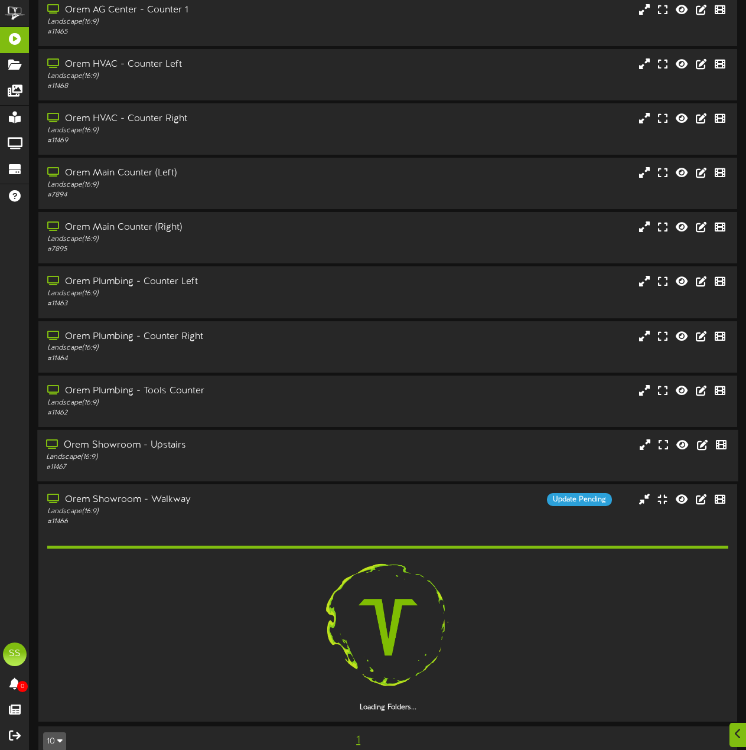
scroll to position [79, 0]
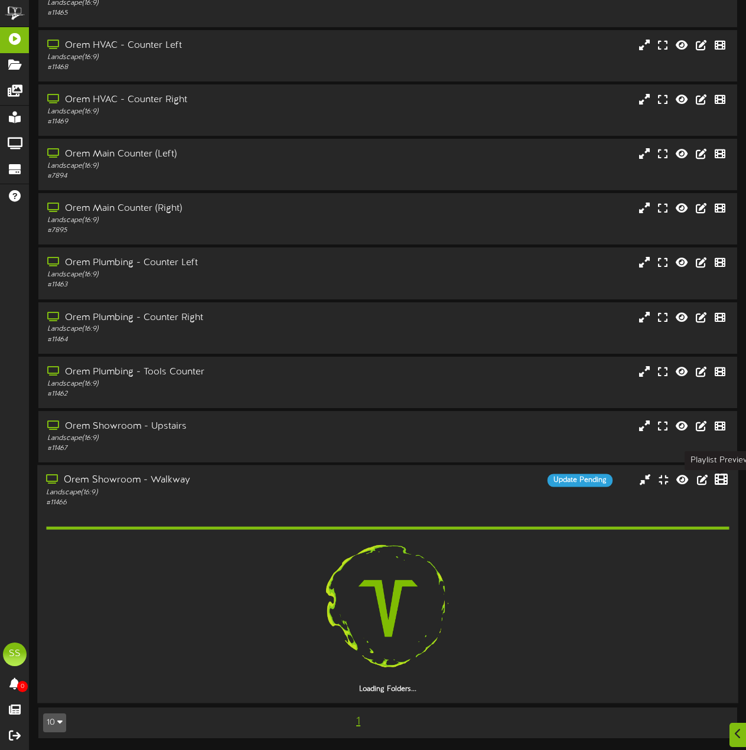
click at [611, 483] on button at bounding box center [721, 482] width 20 height 18
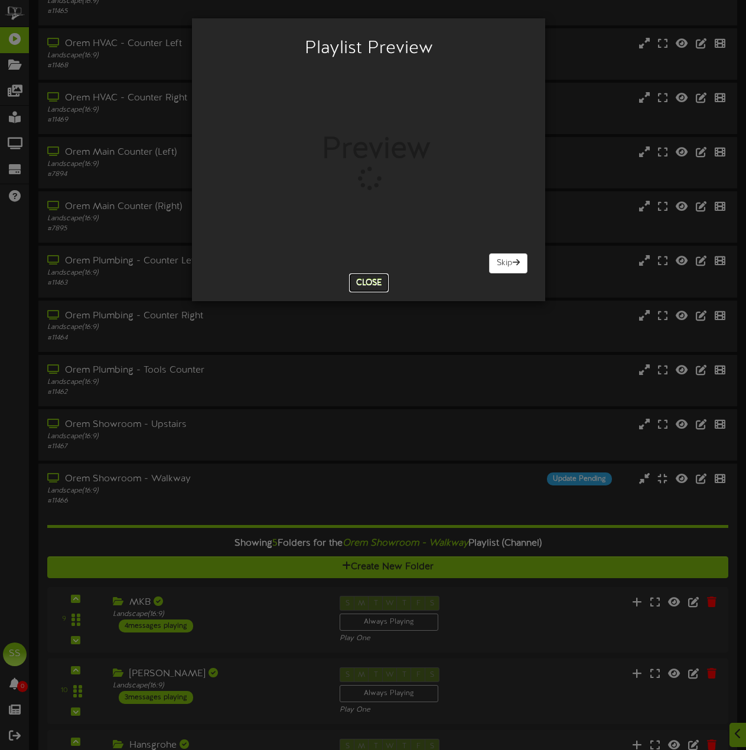
click at [370, 281] on button "Close" at bounding box center [369, 282] width 40 height 19
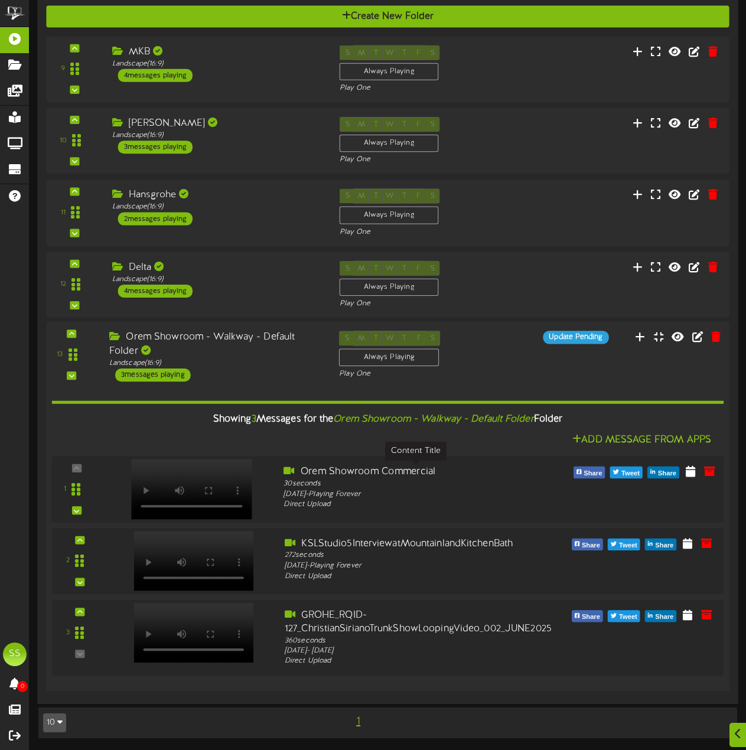
scroll to position [630, 0]
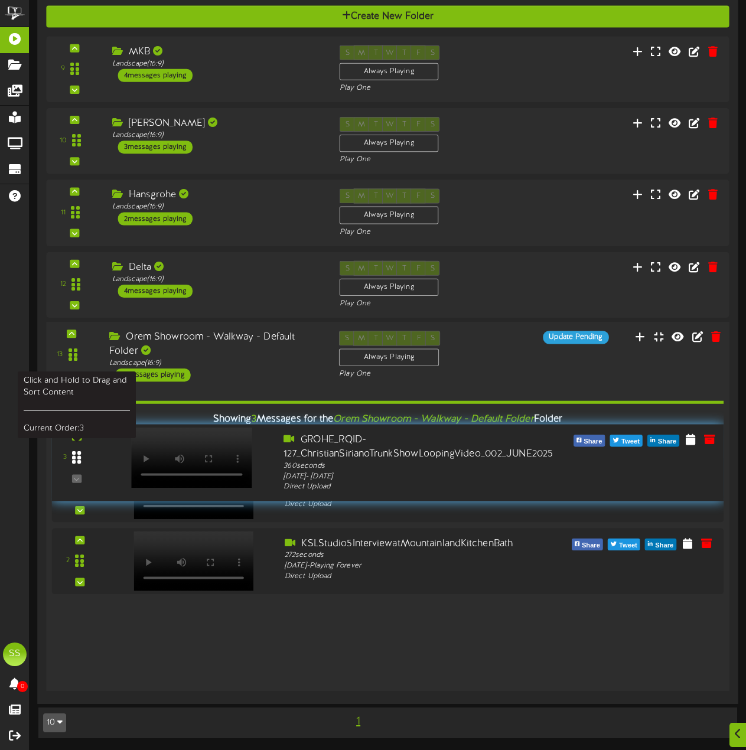
drag, startPoint x: 77, startPoint y: 632, endPoint x: 82, endPoint y: 459, distance: 173.1
click at [82, 459] on div at bounding box center [76, 457] width 27 height 30
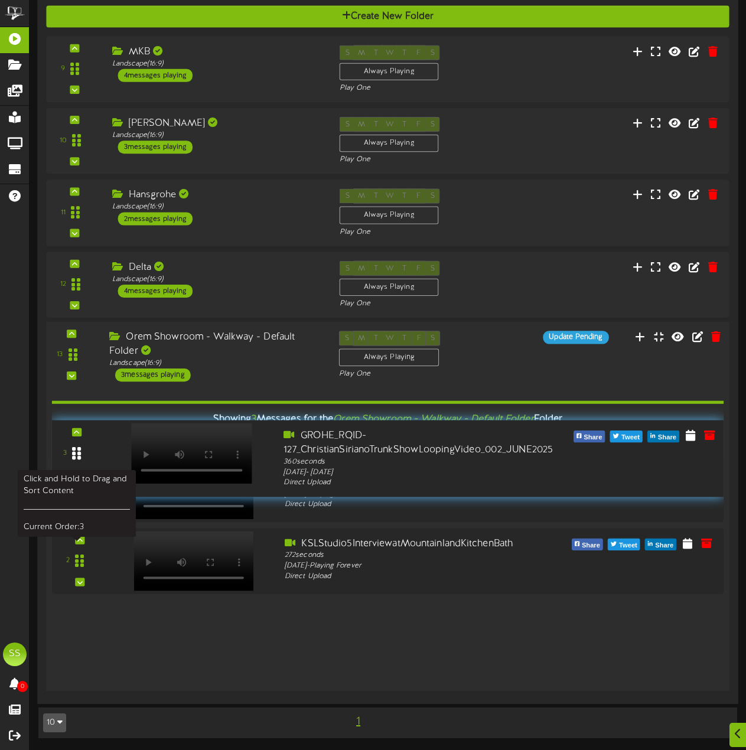
drag, startPoint x: 77, startPoint y: 626, endPoint x: 79, endPoint y: 449, distance: 177.2
click at [79, 449] on icon at bounding box center [76, 453] width 9 height 15
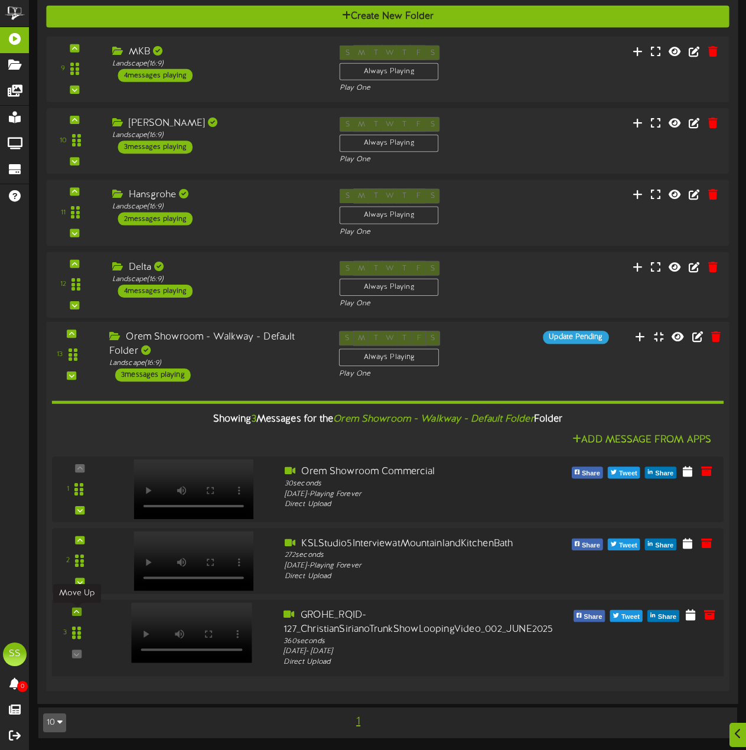
click at [80, 611] on div at bounding box center [76, 611] width 9 height 8
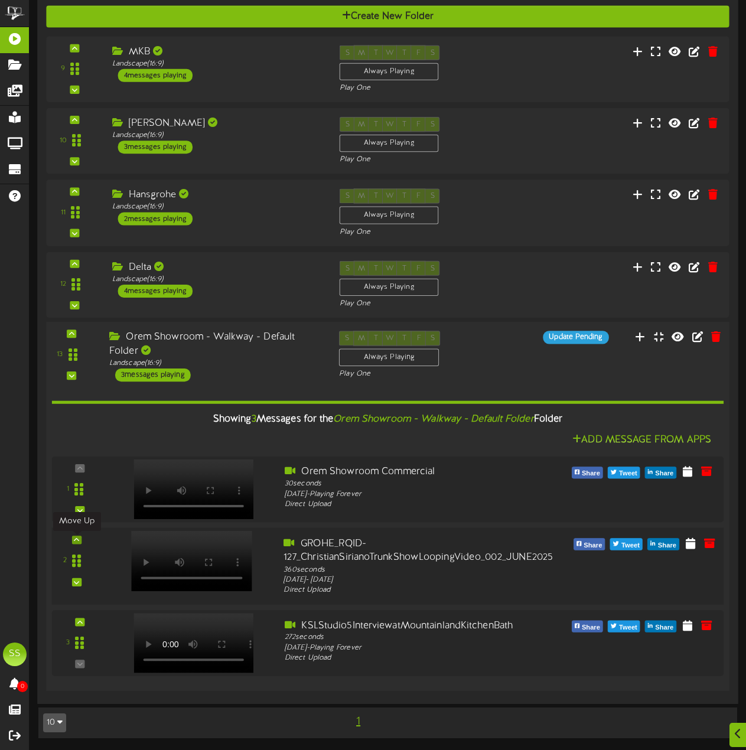
click at [77, 542] on icon at bounding box center [76, 540] width 5 height 6
click at [611, 628] on icon at bounding box center [691, 624] width 12 height 13
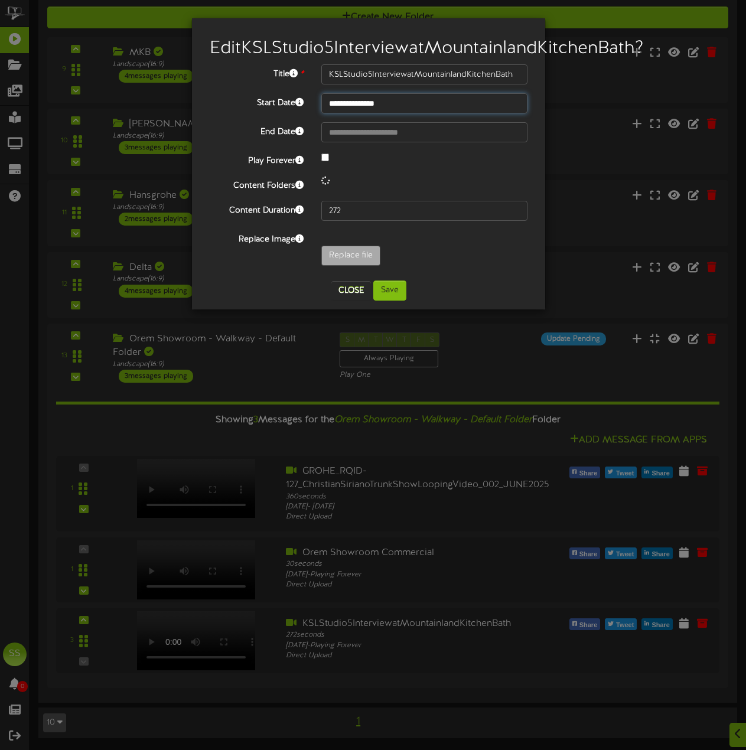
click at [364, 113] on input "**********" at bounding box center [424, 103] width 206 height 20
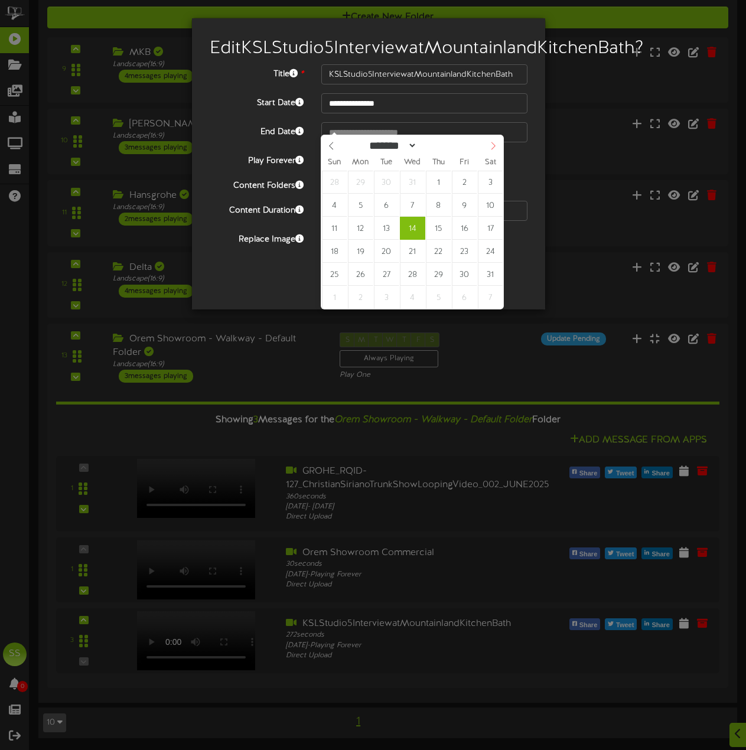
click at [490, 141] on span at bounding box center [493, 145] width 20 height 20
click at [332, 148] on icon at bounding box center [331, 146] width 4 height 8
click at [490, 146] on icon at bounding box center [493, 146] width 8 height 8
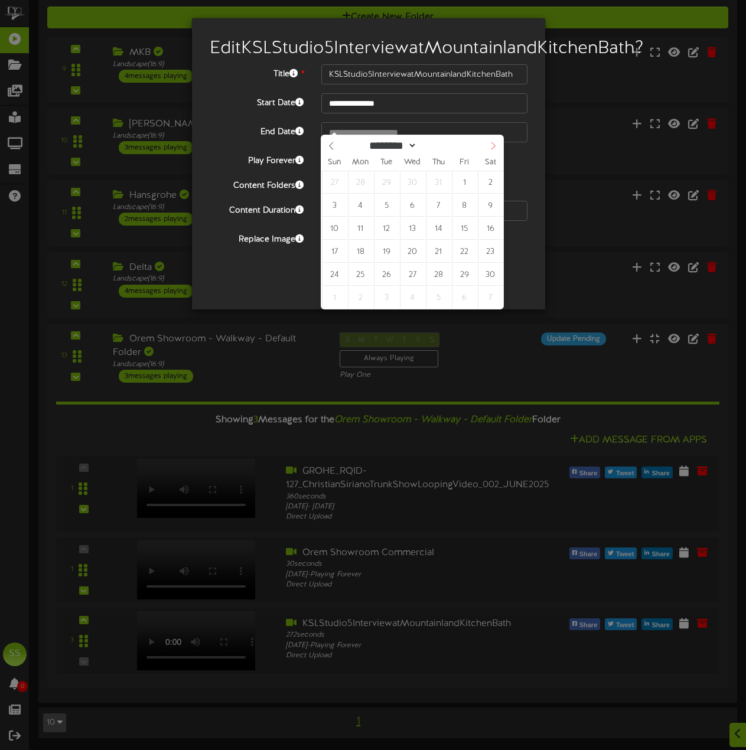
select select "**"
click at [490, 146] on icon at bounding box center [493, 146] width 8 height 8
type input "****"
click at [490, 146] on icon at bounding box center [493, 146] width 8 height 8
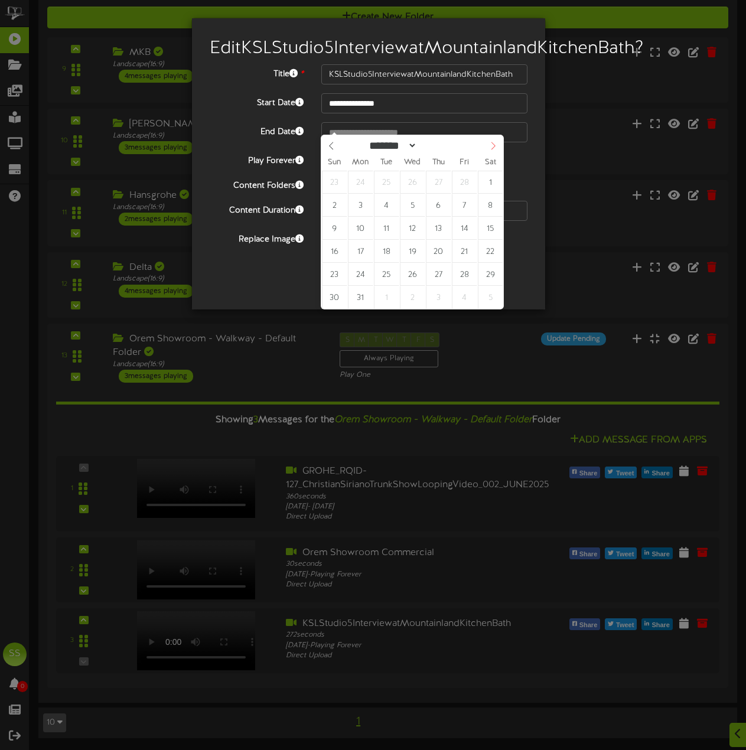
click at [490, 146] on icon at bounding box center [493, 146] width 8 height 8
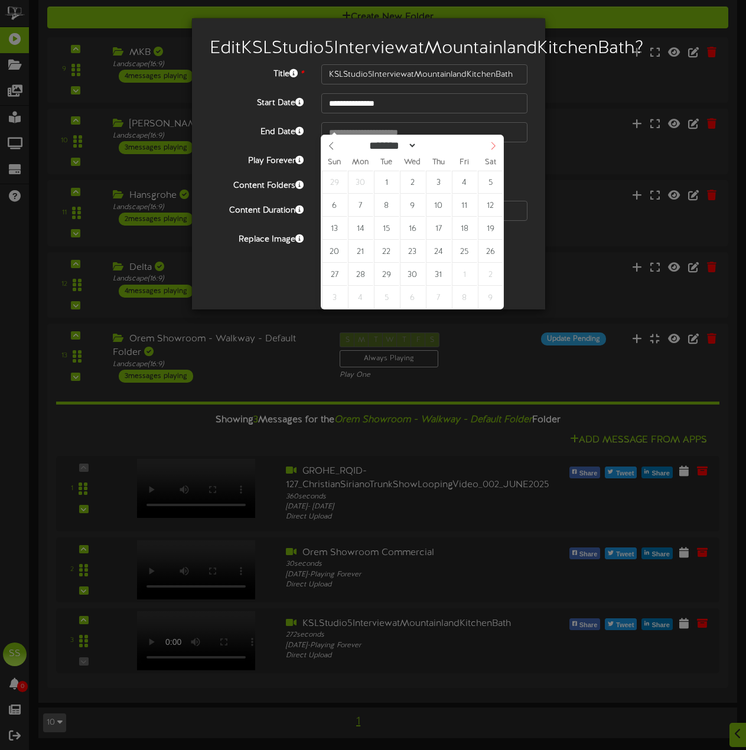
click at [490, 146] on icon at bounding box center [493, 146] width 8 height 8
select select "*"
click at [490, 146] on icon at bounding box center [493, 146] width 8 height 8
type input "**********"
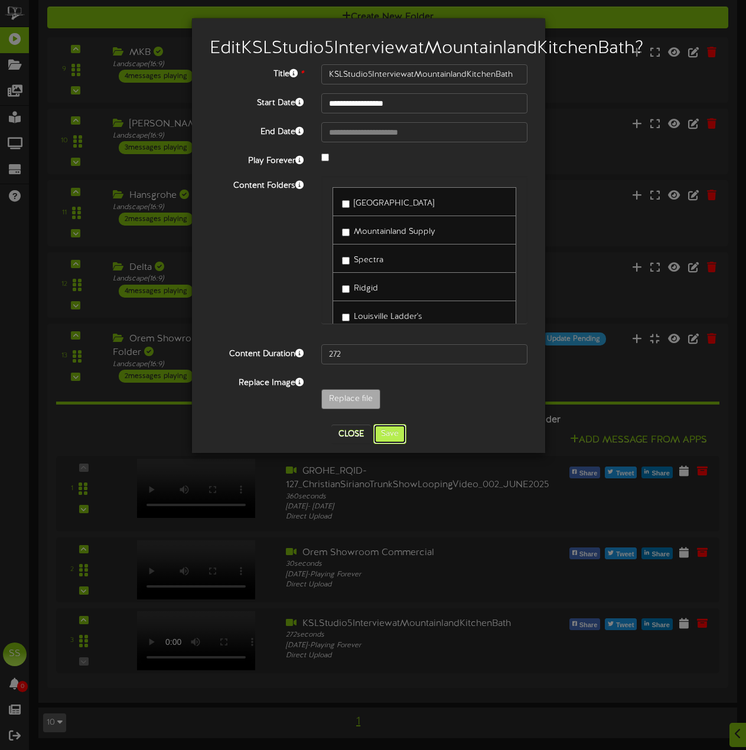
click at [389, 444] on button "Save" at bounding box center [389, 434] width 33 height 20
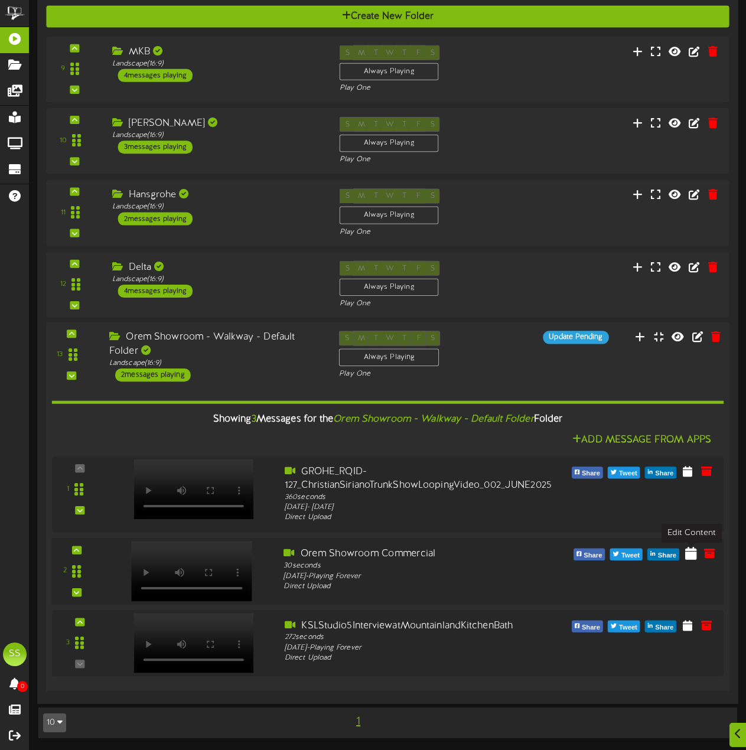
click at [611, 552] on icon at bounding box center [691, 552] width 12 height 13
select select "*"
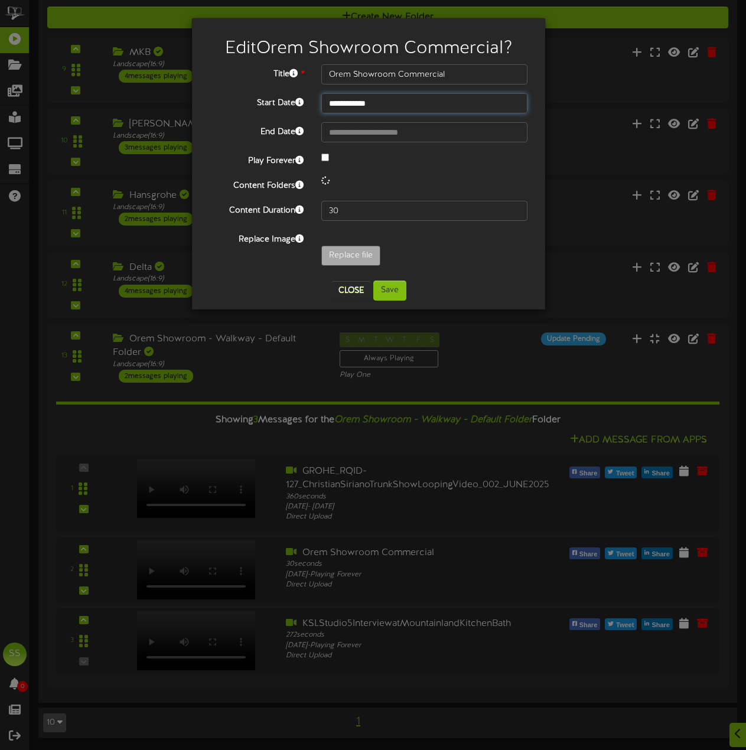
click at [406, 102] on input "**********" at bounding box center [424, 103] width 206 height 20
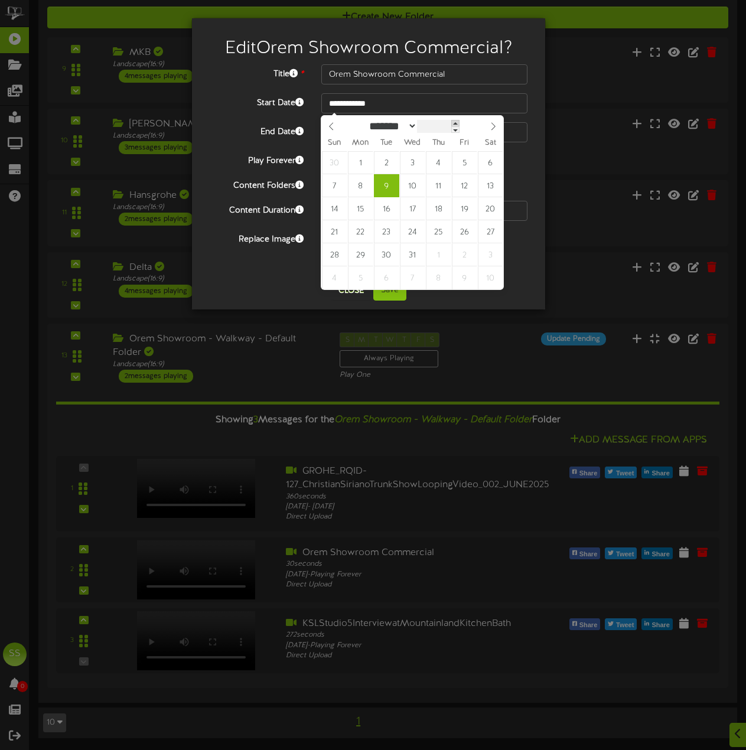
type input "****"
click at [460, 122] on span at bounding box center [455, 123] width 8 height 6
click at [488, 127] on span at bounding box center [493, 126] width 20 height 20
select select "*"
click at [488, 127] on span at bounding box center [493, 126] width 20 height 20
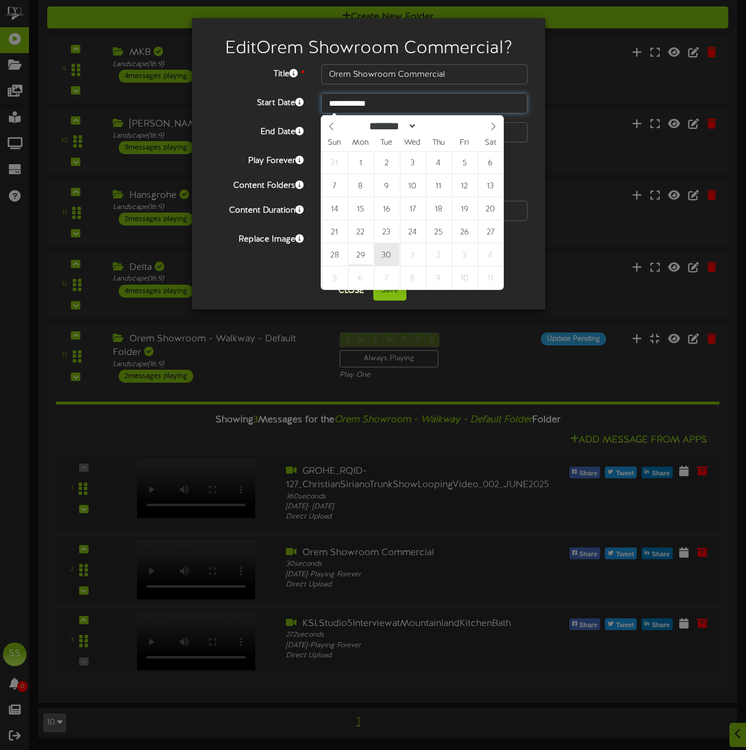
type input "**********"
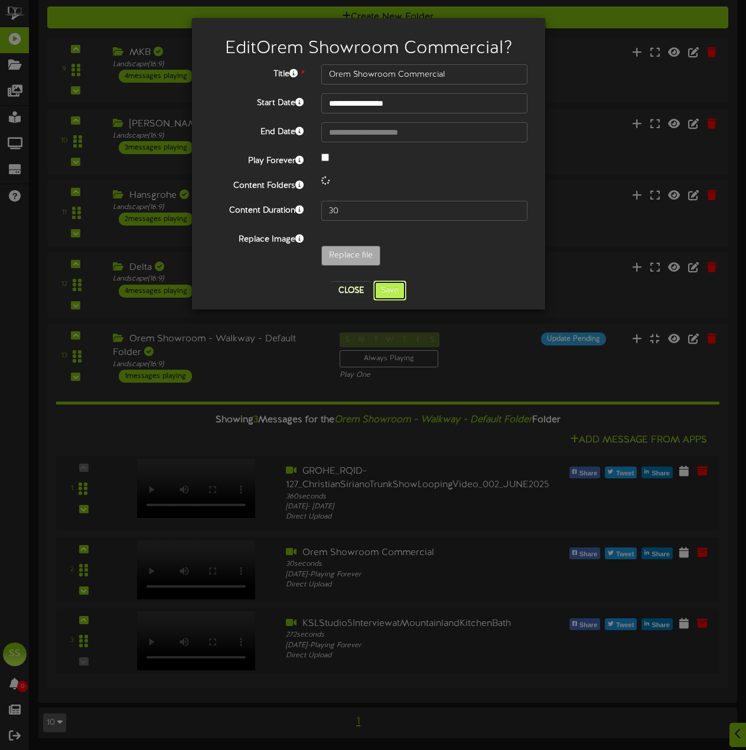
click at [387, 291] on button "Save" at bounding box center [389, 291] width 33 height 20
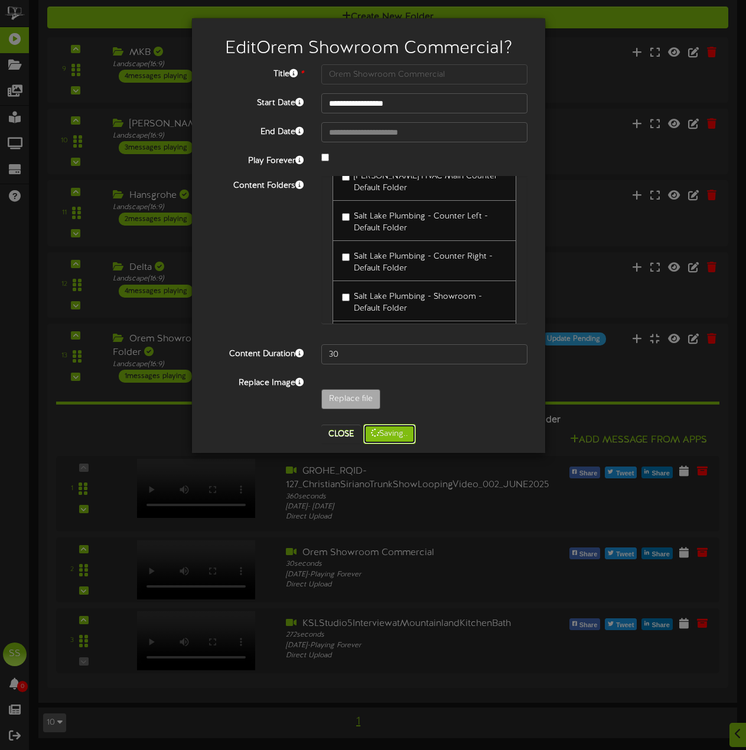
scroll to position [2067, 0]
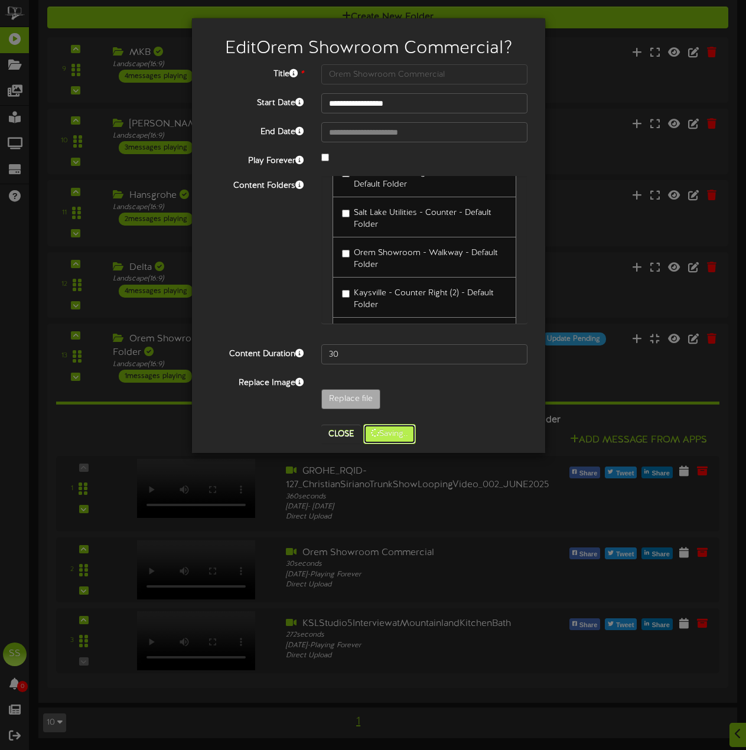
click at [410, 436] on button "Saving.." at bounding box center [389, 434] width 53 height 20
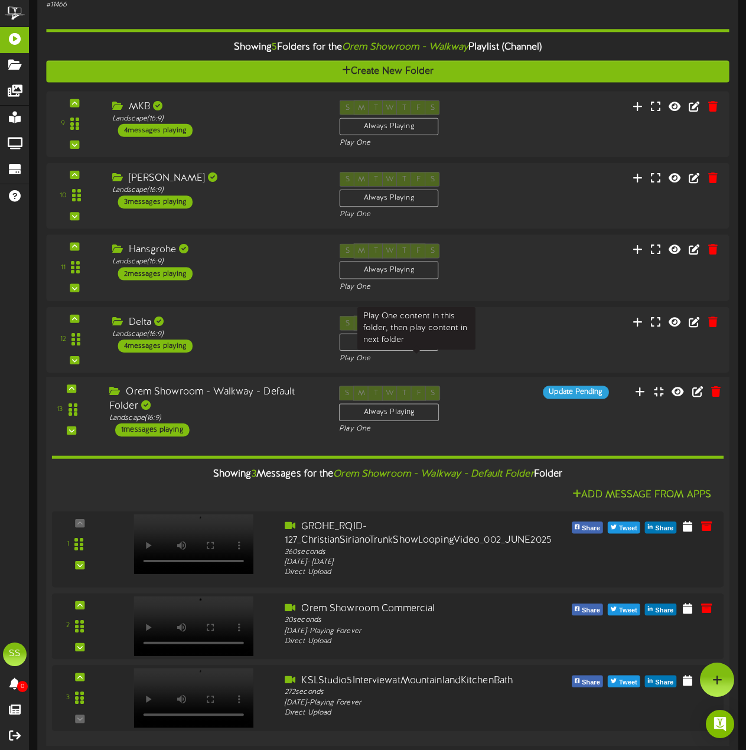
scroll to position [571, 0]
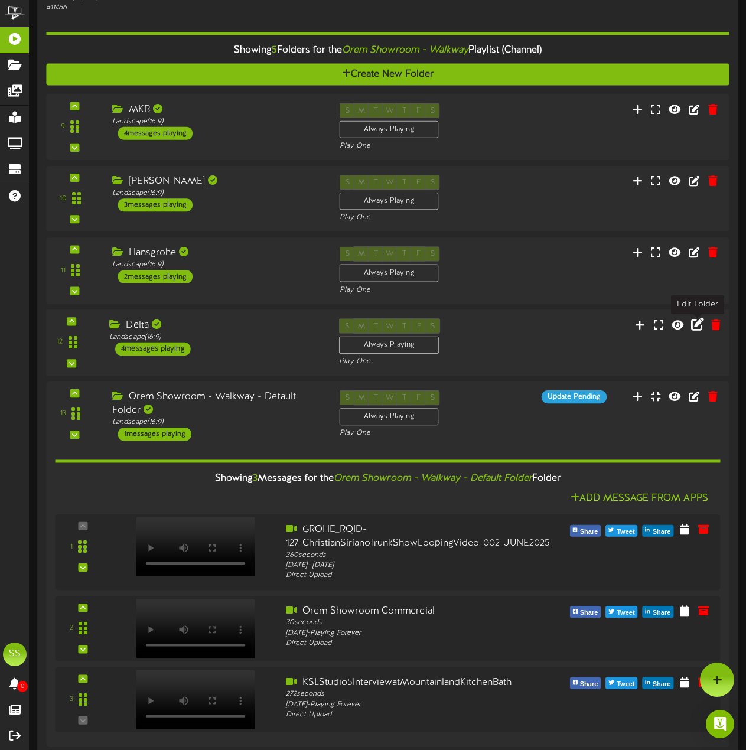
click at [611, 328] on icon at bounding box center [697, 324] width 13 height 13
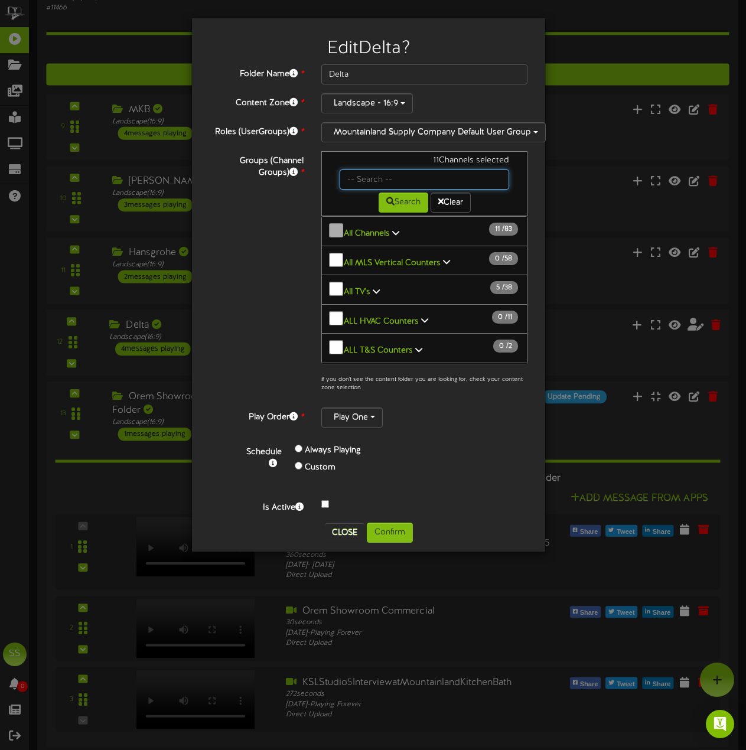
click at [393, 177] on input "text" at bounding box center [425, 180] width 170 height 20
click at [451, 392] on p "if you don't see the content folder you are looking for, check your content zon…" at bounding box center [424, 272] width 206 height 242
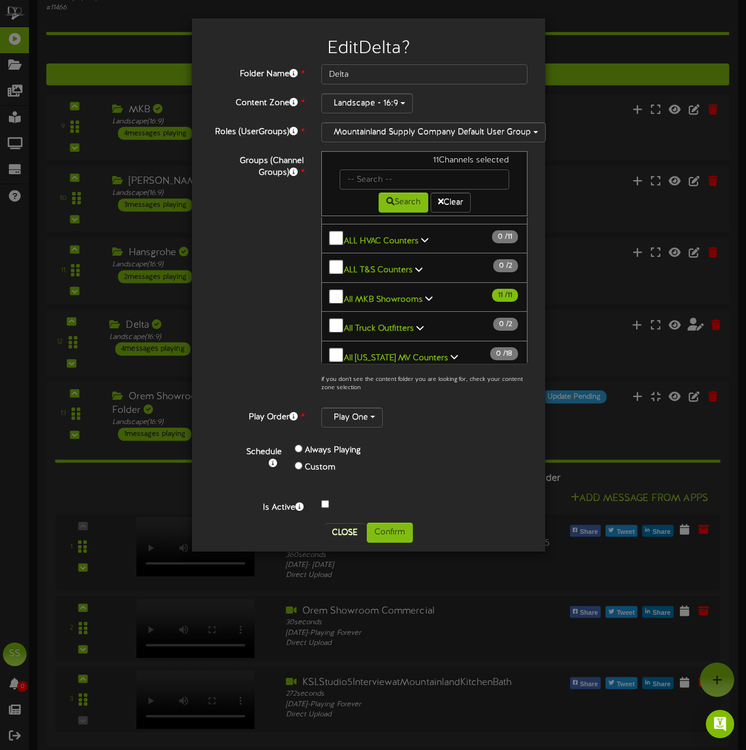
scroll to position [77, 0]
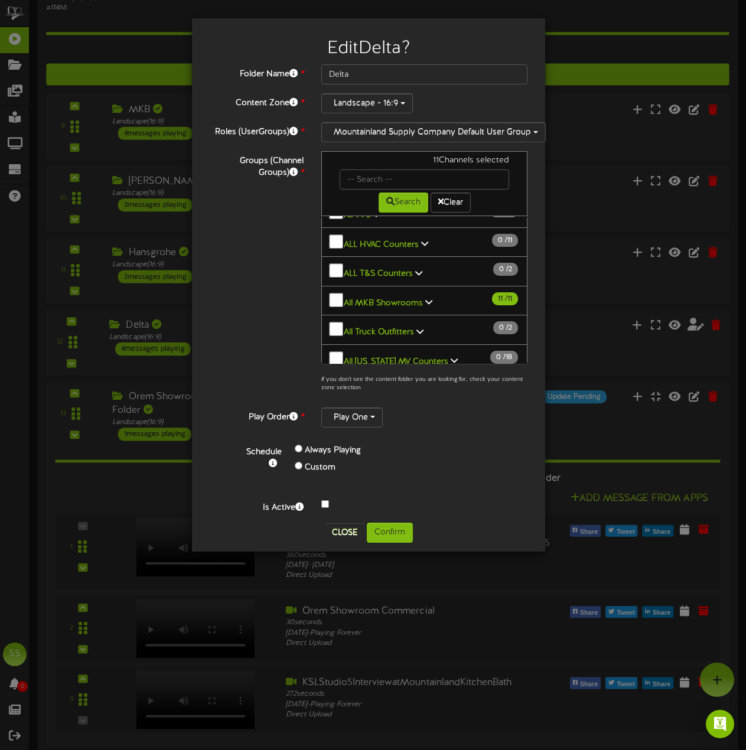
click at [428, 298] on icon at bounding box center [428, 302] width 7 height 8
click at [431, 286] on button "All MKB Showrooms 11 / 11" at bounding box center [424, 301] width 206 height 30
click at [418, 298] on b "All MKB Showrooms" at bounding box center [383, 302] width 79 height 9
click at [414, 298] on b "All MKB Showrooms" at bounding box center [383, 302] width 79 height 9
click at [331, 350] on label "Richfield Showroom" at bounding box center [375, 358] width 89 height 16
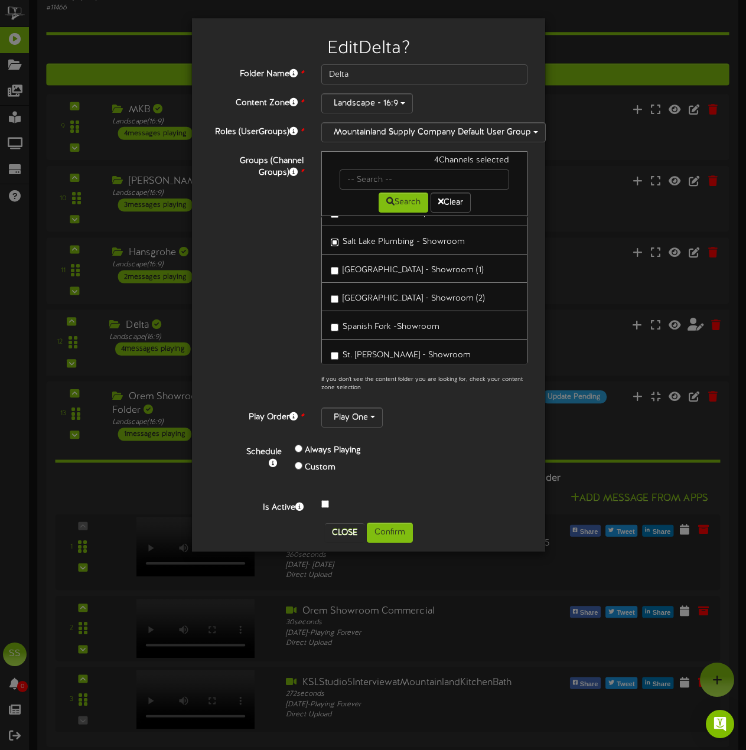
scroll to position [313, 0]
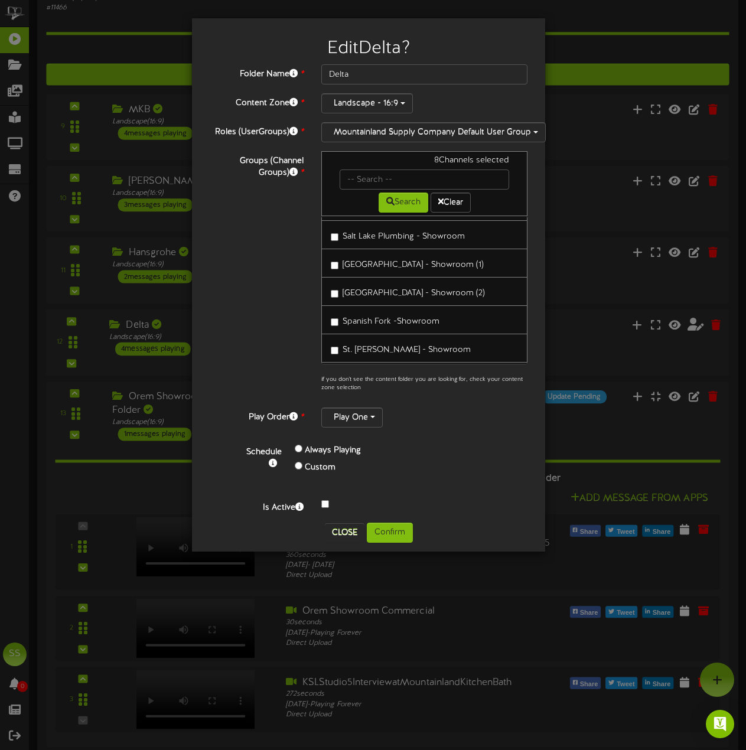
click at [333, 369] on label "Richfield - Showroom (1)" at bounding box center [383, 377] width 105 height 16
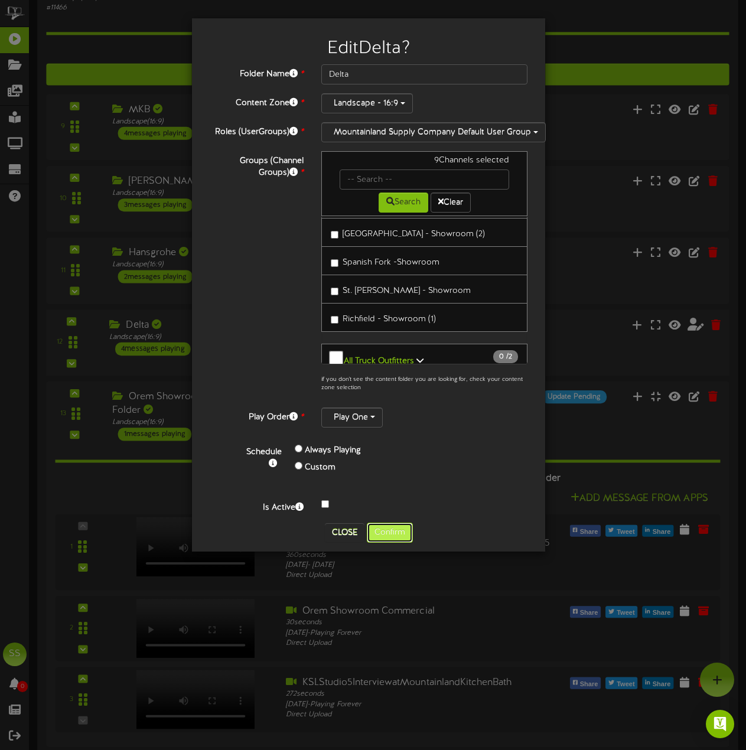
click at [409, 527] on button "Confirm" at bounding box center [390, 533] width 46 height 20
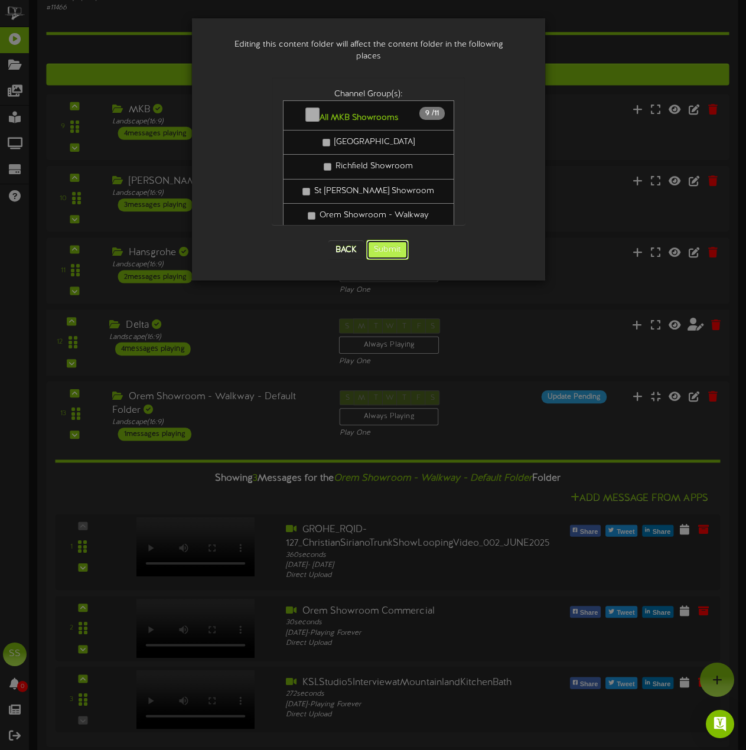
click at [392, 240] on button "Submit" at bounding box center [387, 250] width 43 height 20
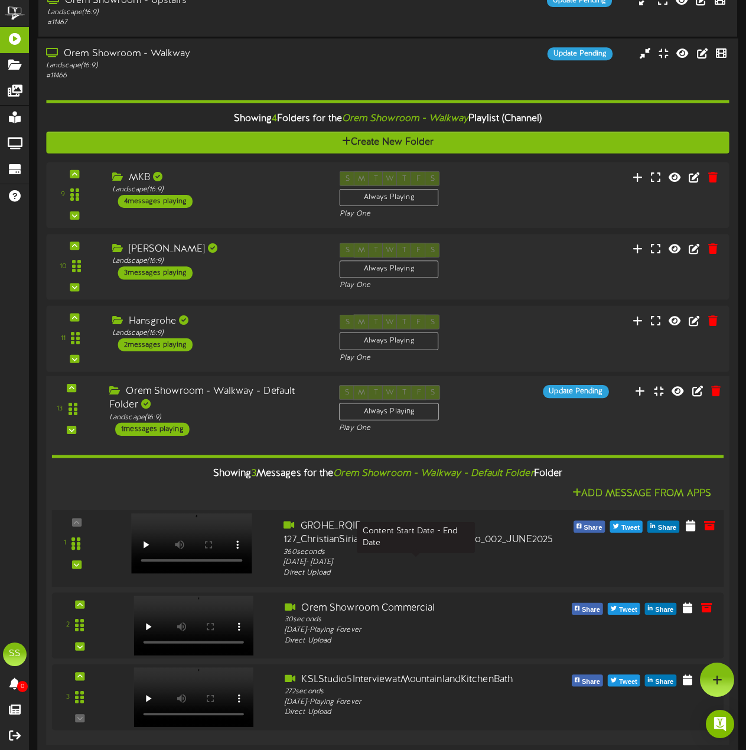
scroll to position [500, 0]
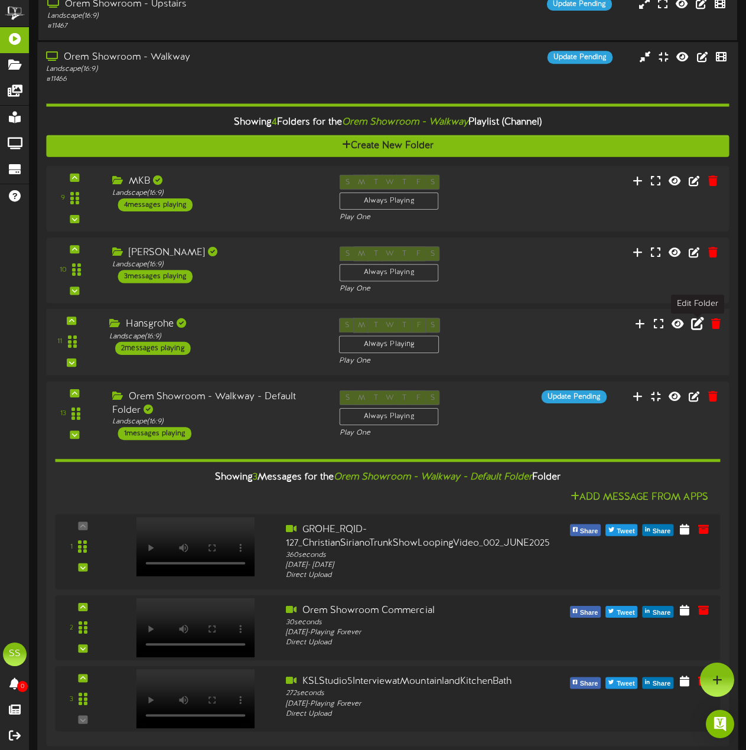
click at [611, 326] on icon at bounding box center [697, 323] width 13 height 13
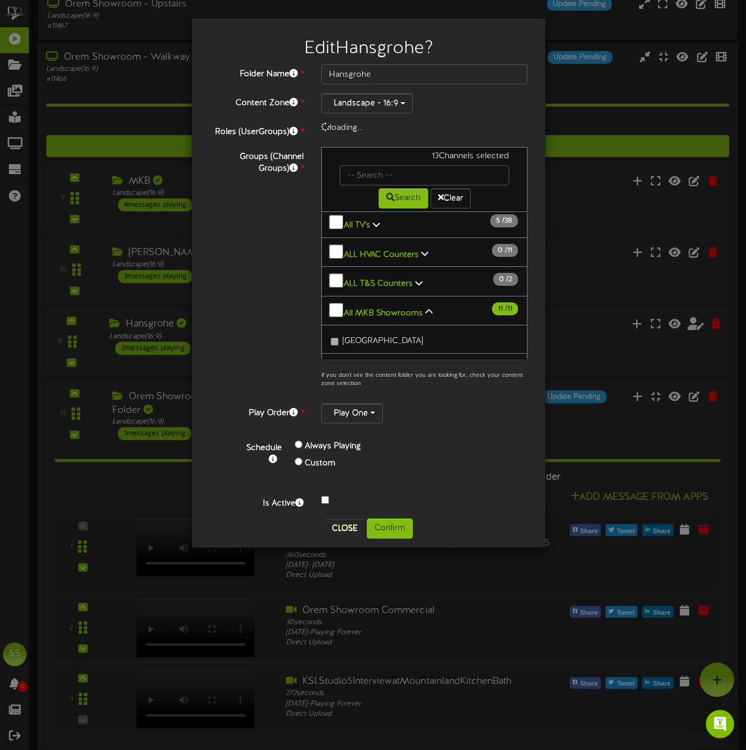
scroll to position [59, 0]
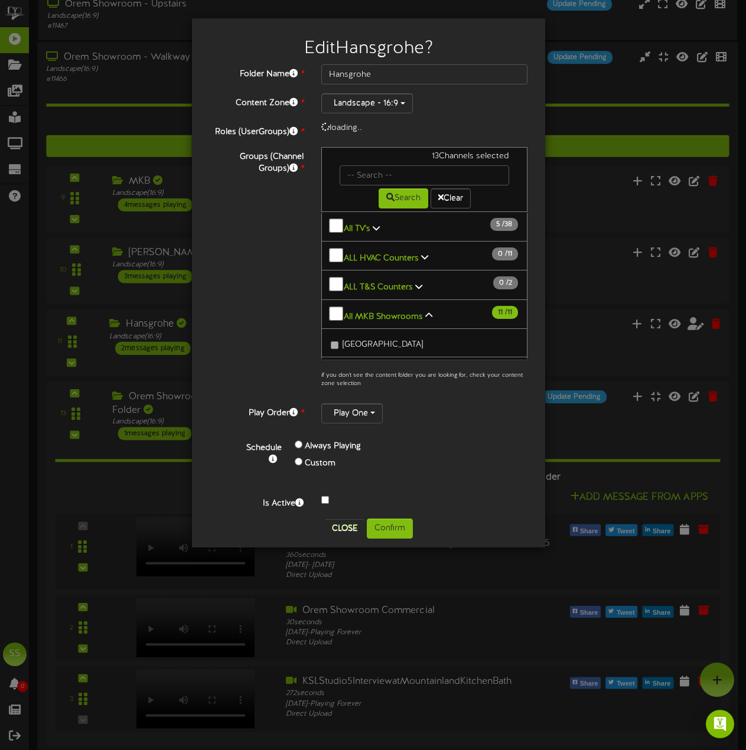
click at [431, 299] on button "All MKB Showrooms 11 / 11" at bounding box center [424, 314] width 206 height 30
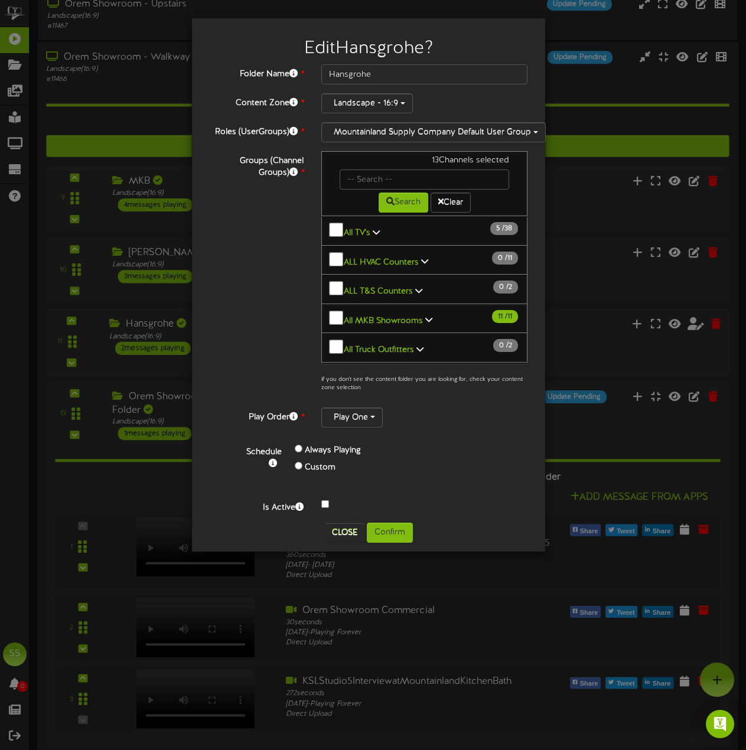
click at [426, 315] on icon at bounding box center [428, 319] width 7 height 8
click at [425, 315] on icon at bounding box center [428, 319] width 7 height 8
click at [360, 344] on span "Salt Lake Showroom" at bounding box center [383, 348] width 80 height 9
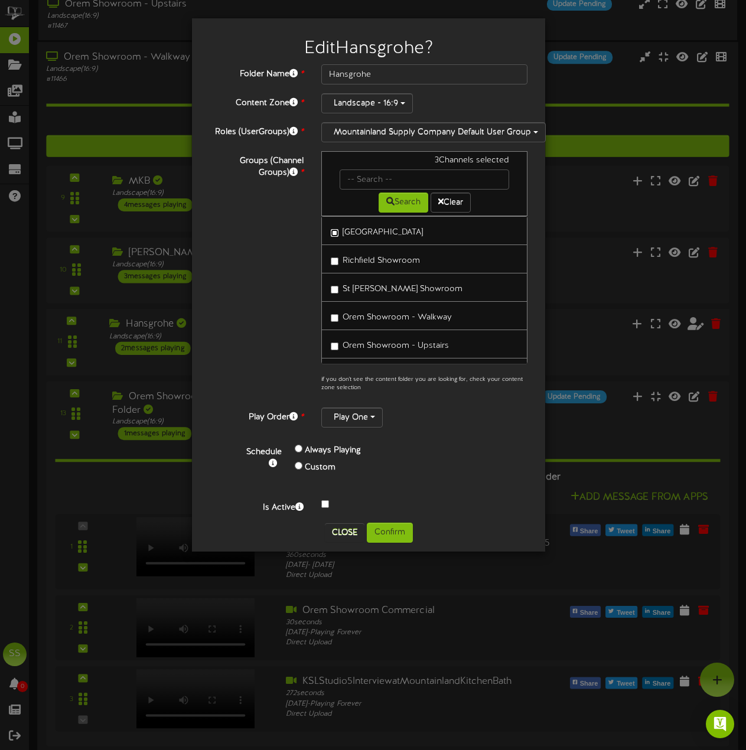
scroll to position [177, 0]
click at [376, 255] on span "Richfield Showroom" at bounding box center [381, 259] width 77 height 9
click at [372, 283] on span "St George Showroom" at bounding box center [403, 287] width 120 height 9
click at [367, 363] on label "Salt Lake Plumbing - Showroom" at bounding box center [398, 371] width 134 height 16
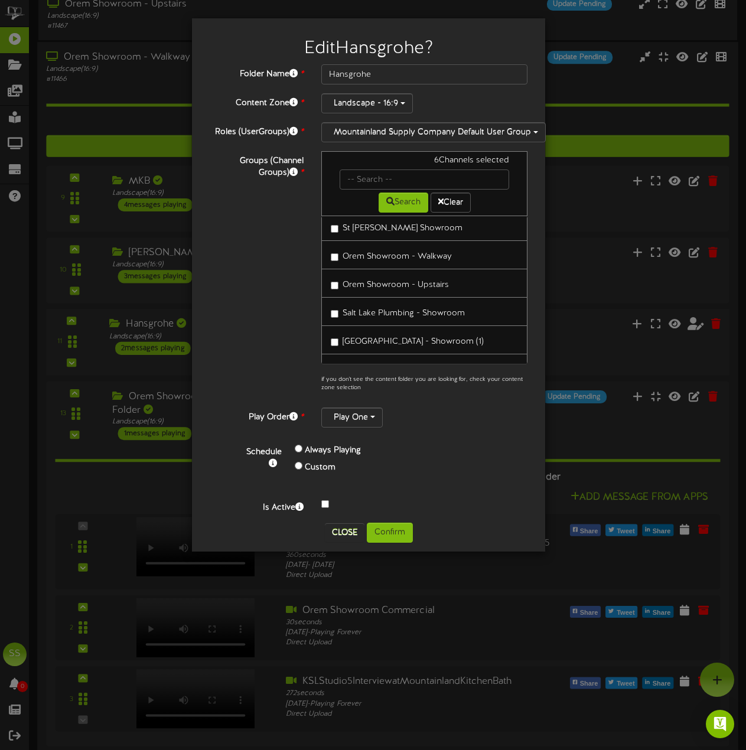
click at [370, 337] on span "Kaysville - Showroom (1)" at bounding box center [413, 341] width 141 height 9
click at [369, 366] on span "Kaysville - Showroom (2)" at bounding box center [414, 370] width 142 height 9
click at [389, 335] on span "Spanish Fork -Showroom" at bounding box center [391, 339] width 97 height 9
click at [386, 363] on span "St. George Plumbing - Showroom" at bounding box center [407, 367] width 128 height 9
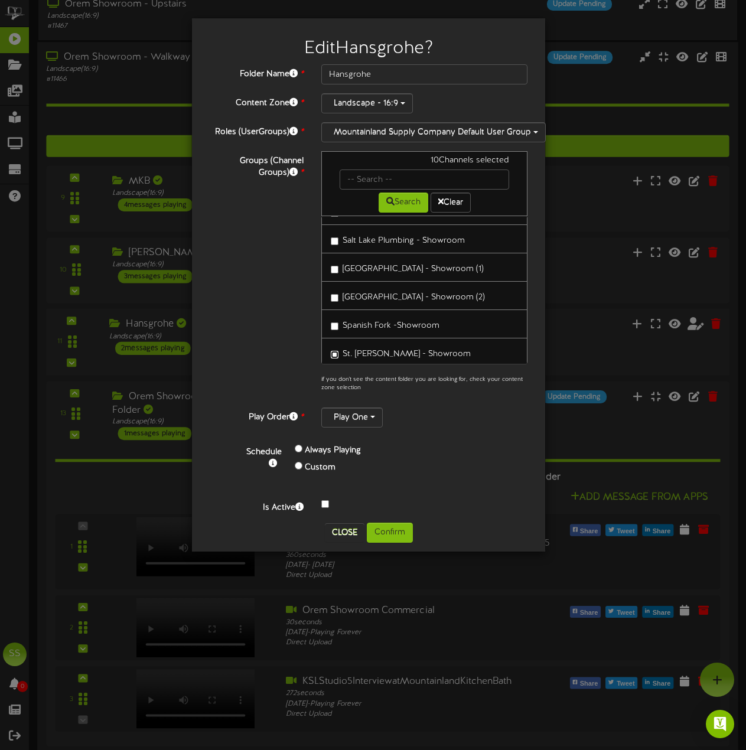
scroll to position [354, 0]
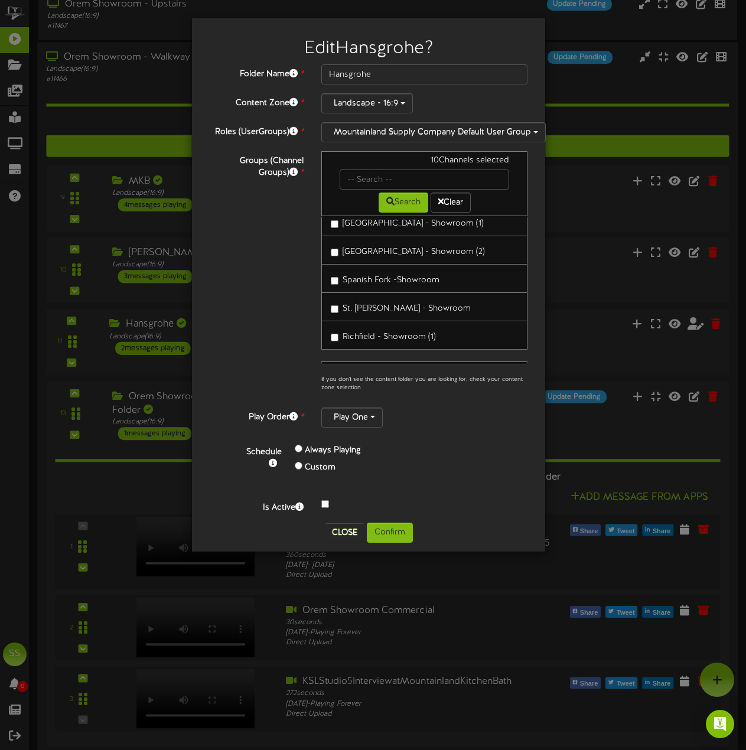
click at [399, 333] on span "Richfield - Showroom (1)" at bounding box center [389, 337] width 93 height 9
click at [403, 523] on button "Confirm" at bounding box center [390, 533] width 46 height 20
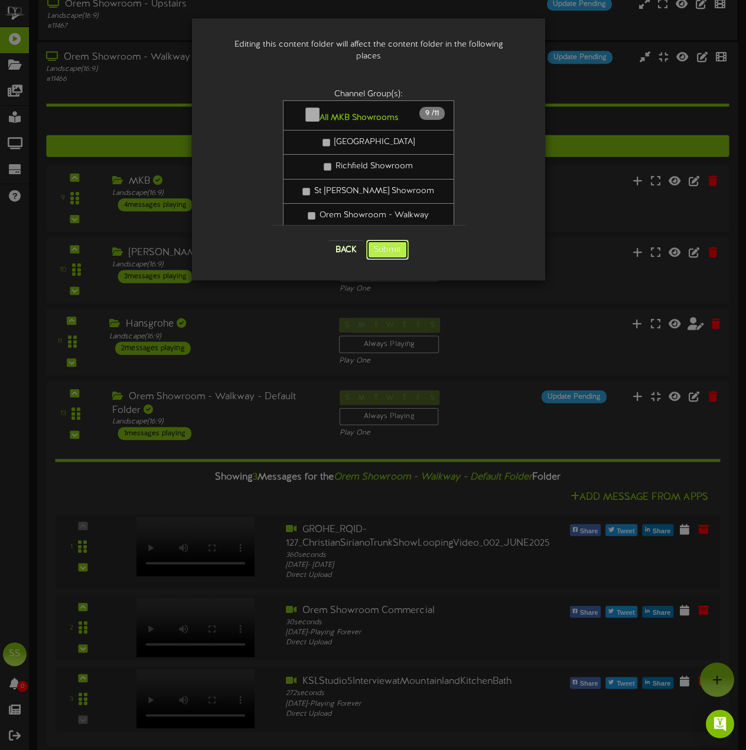
click at [390, 242] on button "Submit" at bounding box center [387, 250] width 43 height 20
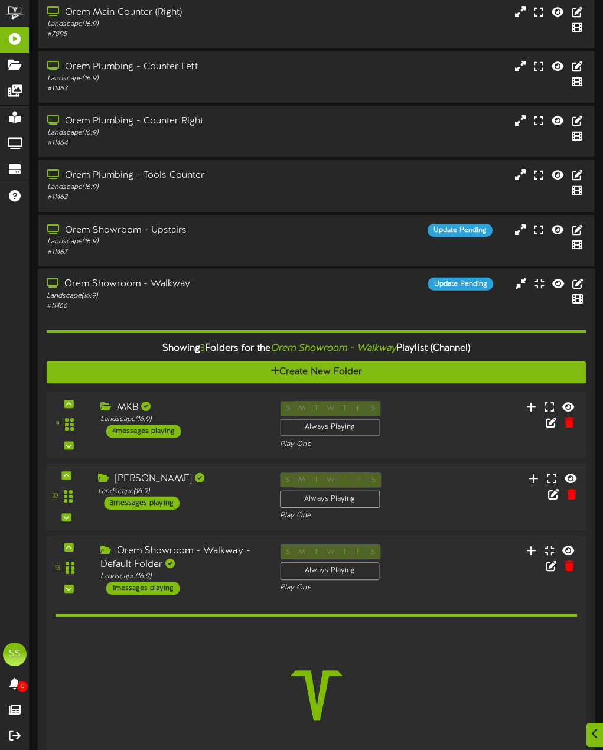
scroll to position [295, 0]
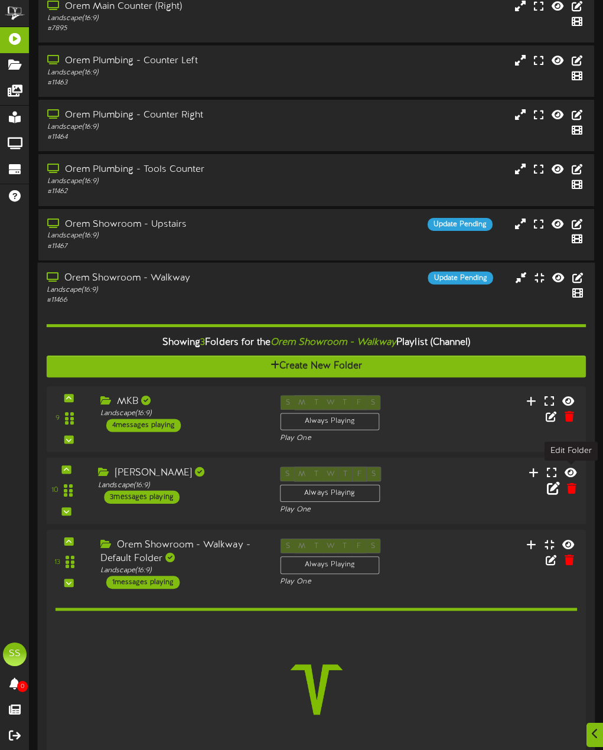
click at [560, 481] on icon at bounding box center [553, 487] width 13 height 13
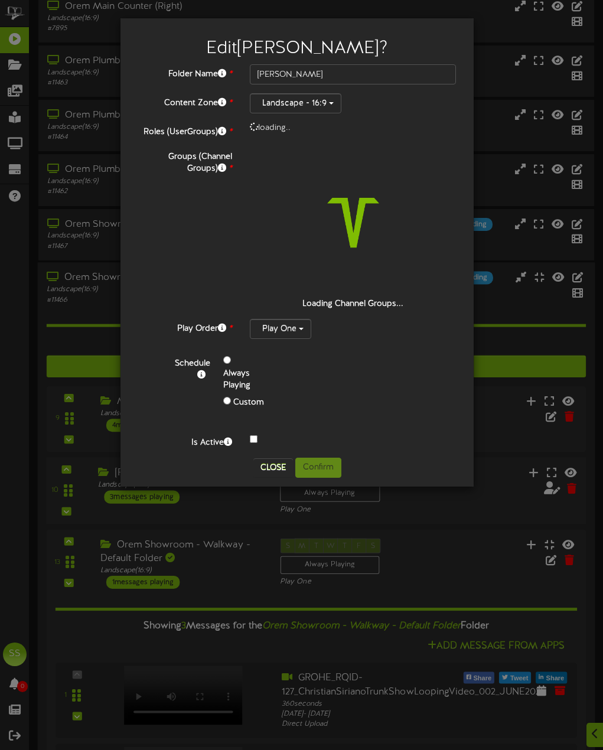
click at [447, 419] on div "Schedule Always Playing Custom" at bounding box center [311, 386] width 308 height 76
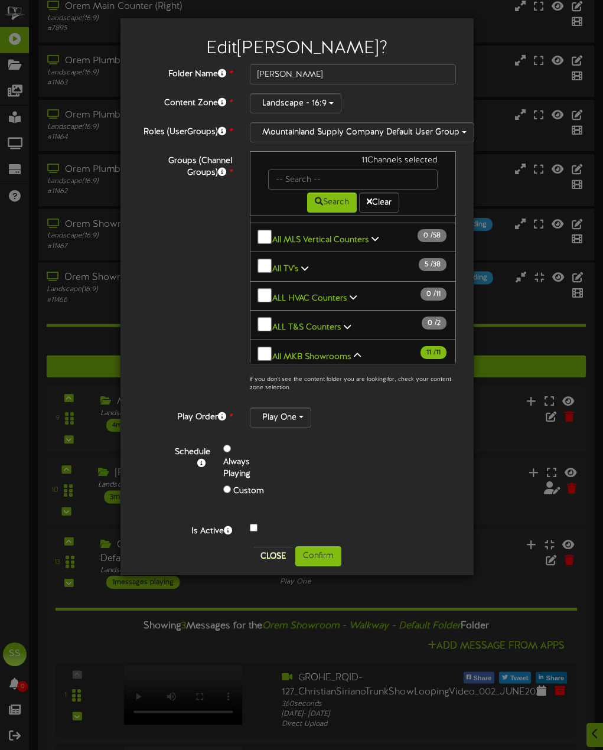
scroll to position [59, 0]
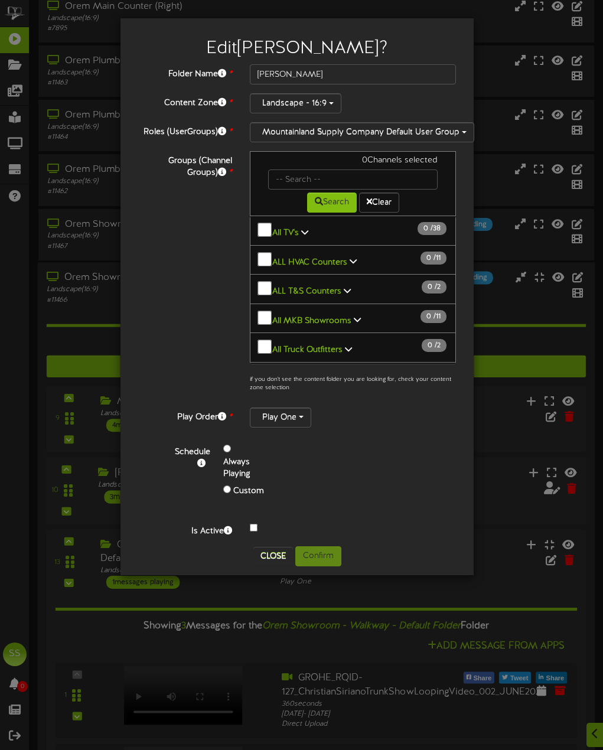
click at [343, 316] on b "All MKB Showrooms" at bounding box center [311, 320] width 79 height 9
click at [312, 344] on span "Salt Lake Showroom" at bounding box center [311, 348] width 80 height 9
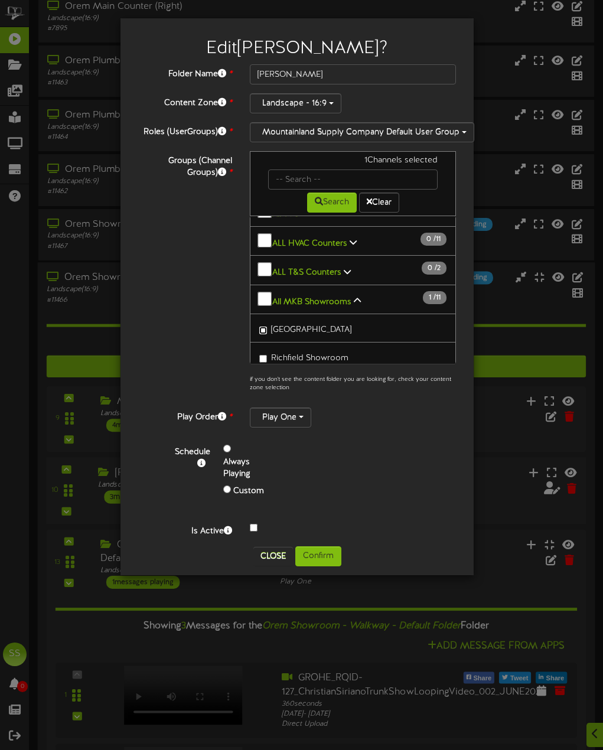
scroll to position [118, 0]
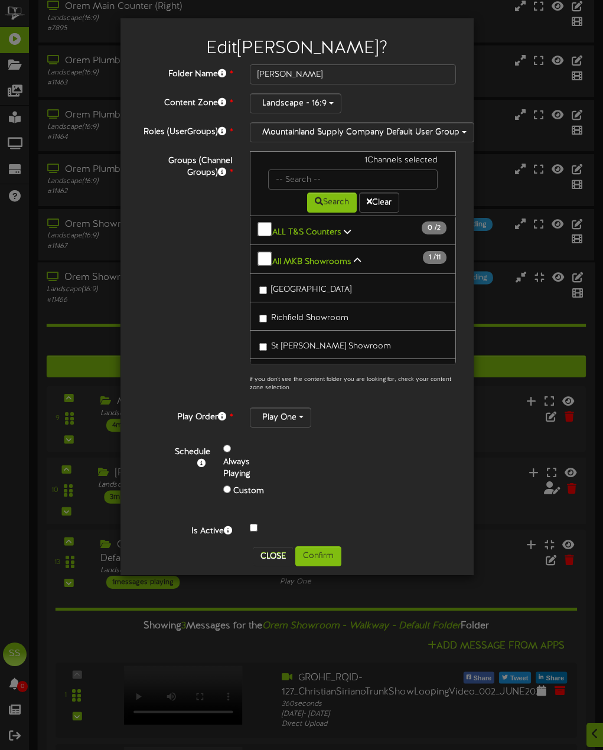
click at [325, 314] on span "Richfield Showroom" at bounding box center [309, 318] width 77 height 9
click at [337, 342] on span "St George Showroom" at bounding box center [331, 346] width 120 height 9
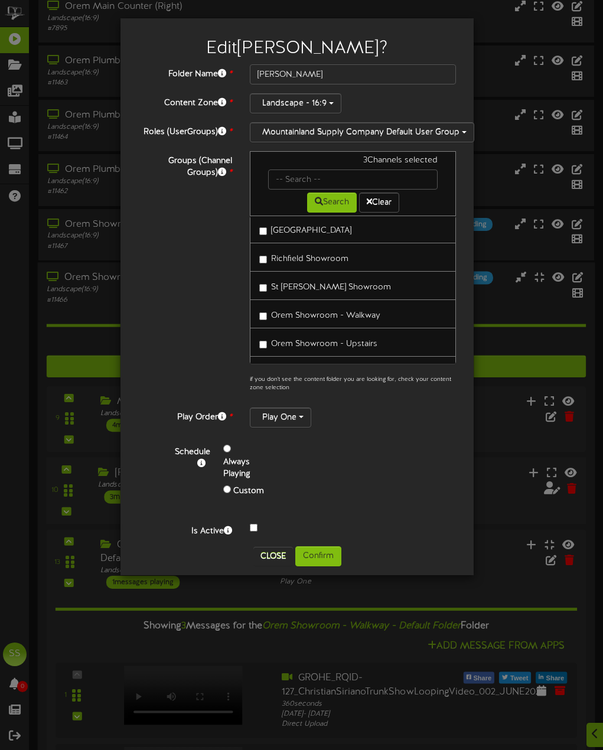
click at [328, 368] on span "Salt Lake Plumbing - Showroom" at bounding box center [332, 372] width 122 height 9
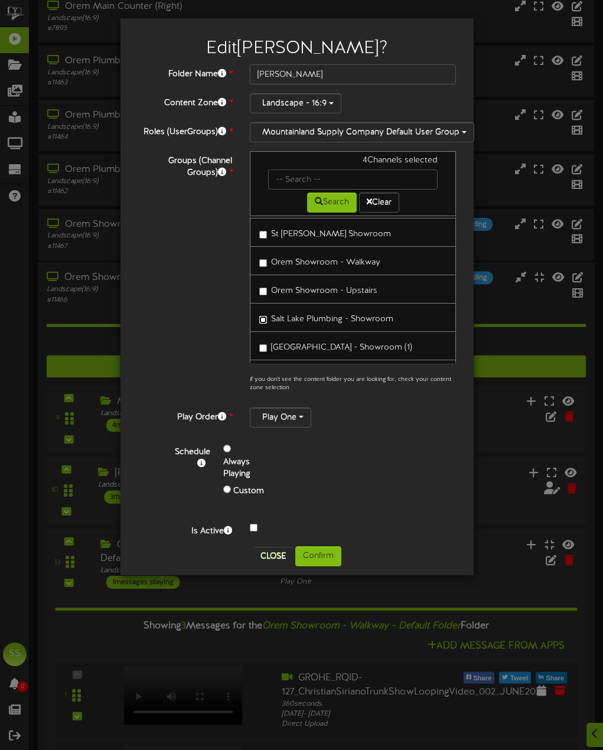
scroll to position [236, 0]
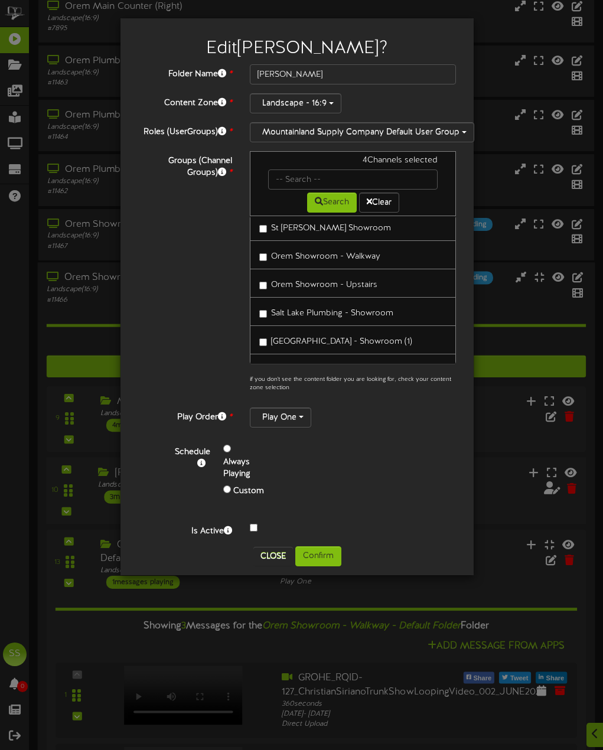
click at [322, 337] on span "Kaysville - Showroom (1)" at bounding box center [341, 341] width 141 height 9
click at [307, 366] on span "Kaysville - Showroom (2)" at bounding box center [342, 370] width 142 height 9
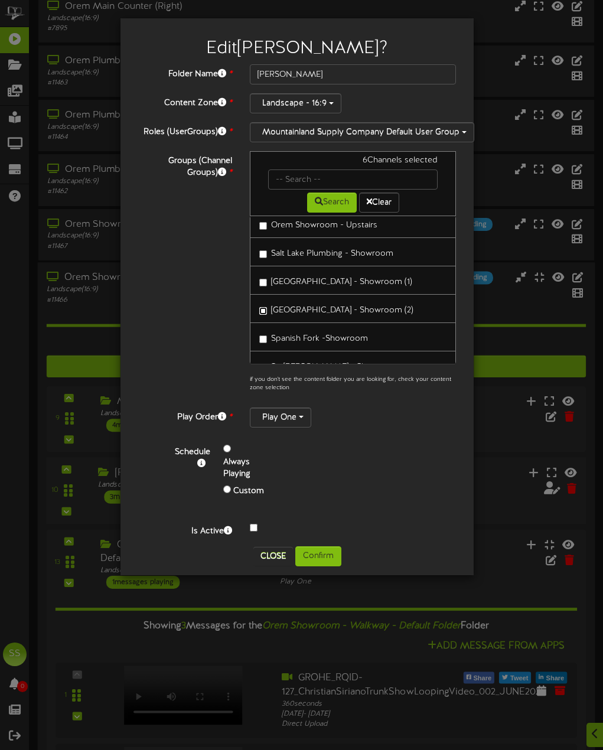
scroll to position [354, 0]
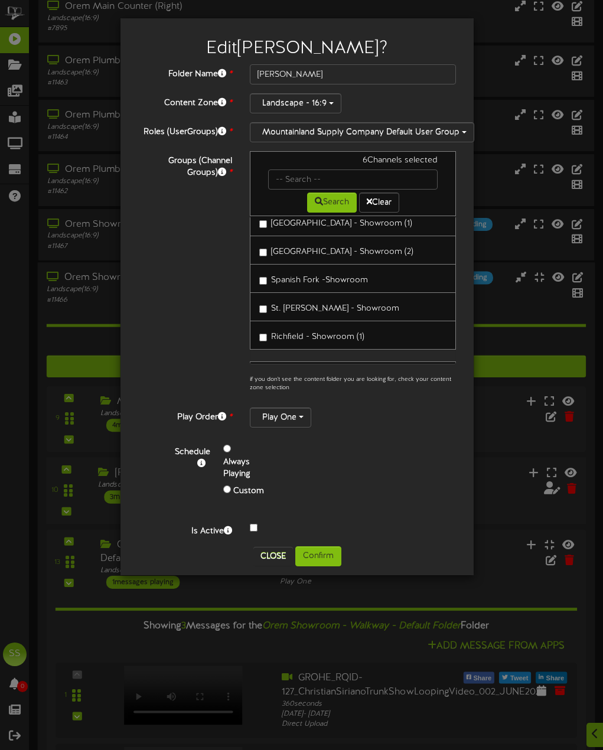
click at [325, 276] on span "Spanish Fork -Showroom" at bounding box center [319, 280] width 97 height 9
click at [324, 299] on label "St. George Plumbing - Showroom" at bounding box center [329, 307] width 140 height 16
drag, startPoint x: 326, startPoint y: 306, endPoint x: 330, endPoint y: 314, distance: 8.7
click at [326, 327] on label "Richfield - Showroom (1)" at bounding box center [311, 335] width 105 height 16
click at [332, 552] on button "Confirm" at bounding box center [318, 556] width 46 height 20
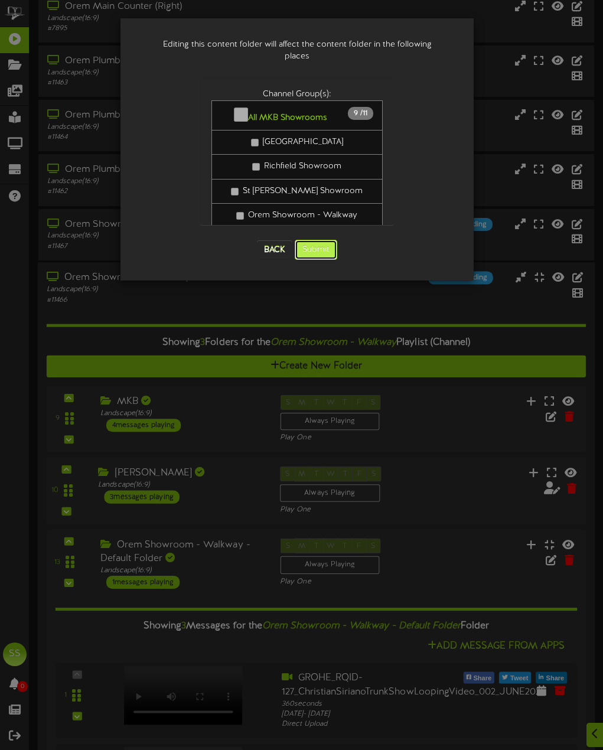
click at [322, 240] on button "Submit" at bounding box center [316, 250] width 43 height 20
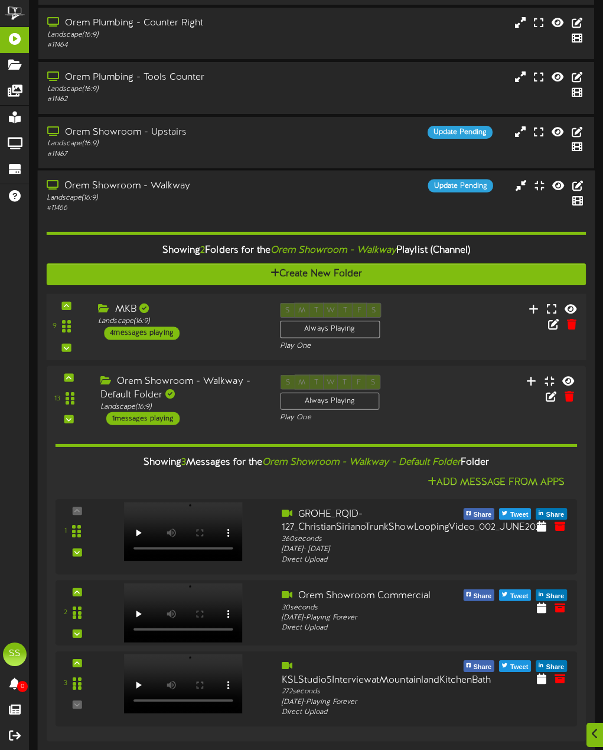
scroll to position [380, 0]
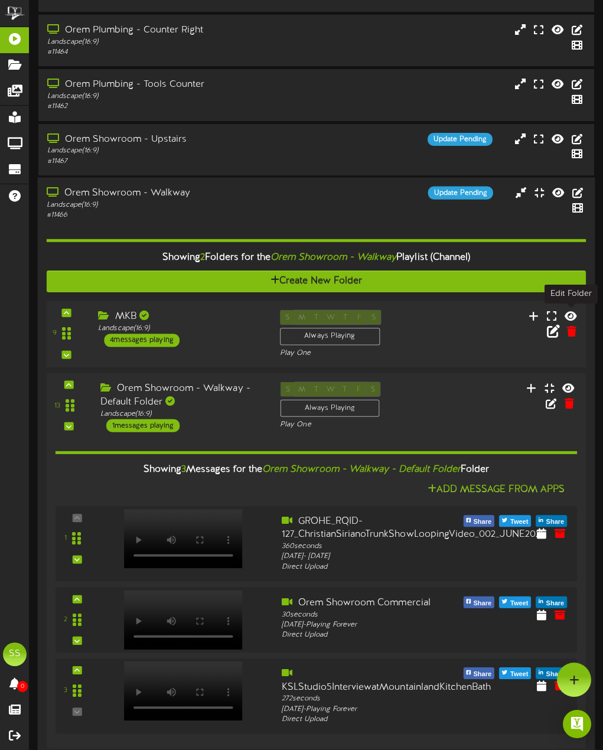
click at [560, 324] on icon at bounding box center [553, 330] width 13 height 13
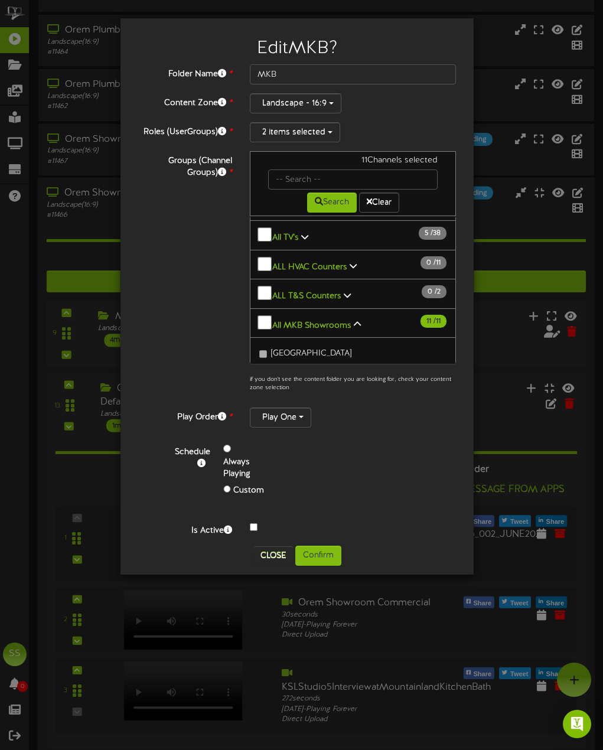
scroll to position [59, 0]
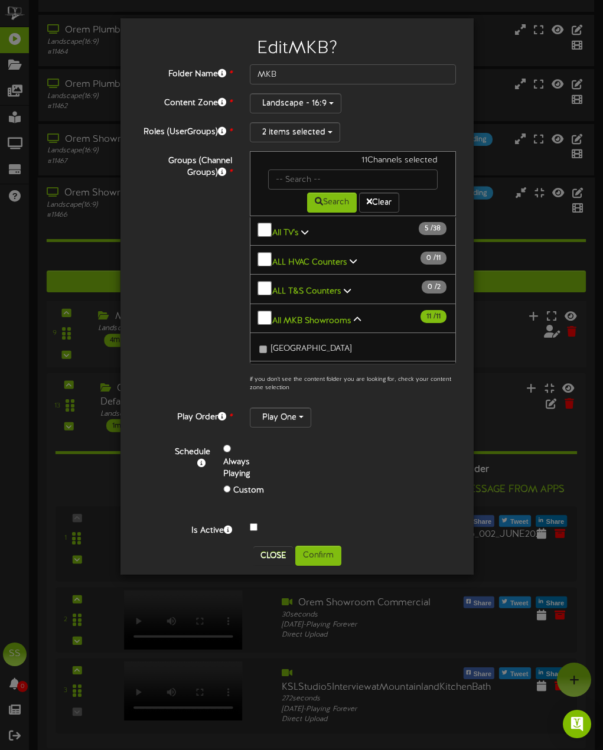
click at [312, 316] on b "All MKB Showrooms" at bounding box center [311, 320] width 79 height 9
click at [256, 333] on link "Salt Lake Showroom" at bounding box center [353, 347] width 206 height 29
click at [274, 344] on span "Salt Lake Showroom" at bounding box center [311, 348] width 80 height 9
click at [278, 373] on span "Richfield Showroom" at bounding box center [309, 377] width 77 height 9
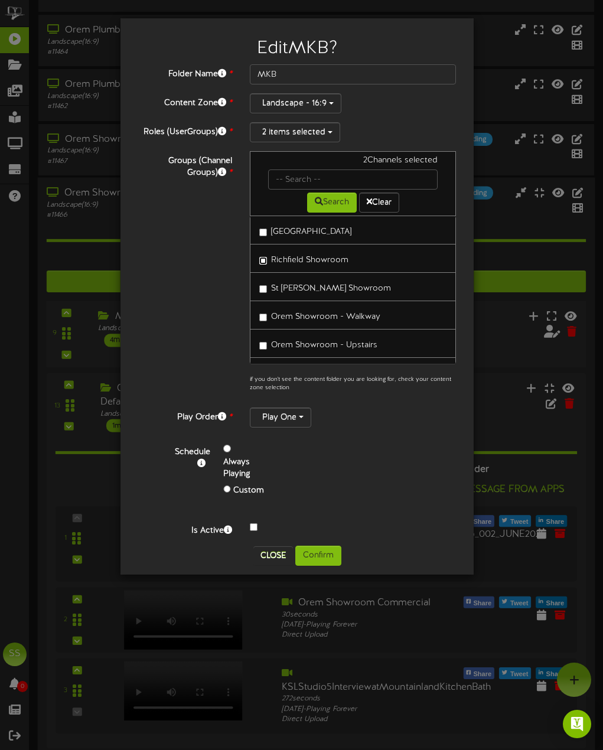
scroll to position [177, 0]
drag, startPoint x: 309, startPoint y: 270, endPoint x: 307, endPoint y: 295, distance: 25.5
click at [309, 283] on span "St George Showroom" at bounding box center [331, 287] width 120 height 9
click at [300, 368] on span "Salt Lake Plumbing - Showroom" at bounding box center [332, 372] width 122 height 9
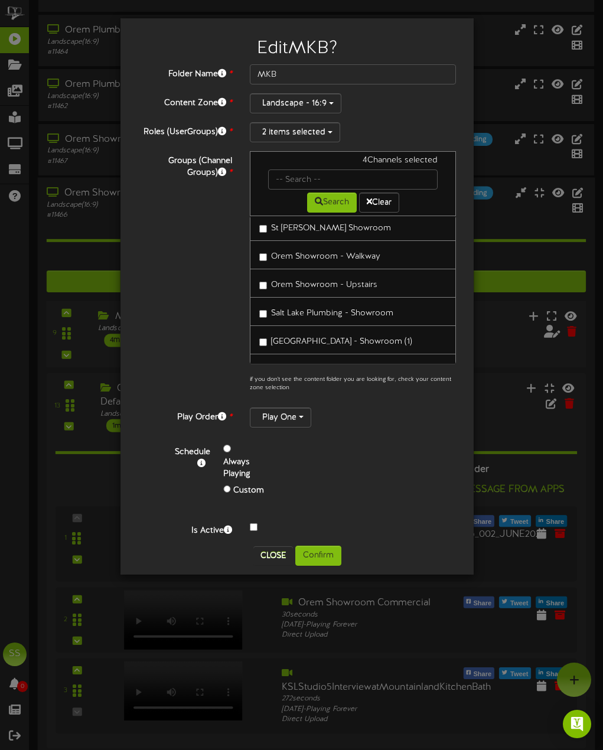
click at [304, 337] on span "Kaysville - Showroom (1)" at bounding box center [341, 341] width 141 height 9
click at [298, 366] on span "Kaysville - Showroom (2)" at bounding box center [342, 370] width 142 height 9
click at [316, 335] on span "Spanish Fork -Showroom" at bounding box center [319, 339] width 97 height 9
click at [305, 363] on span "St. George Plumbing - Showroom" at bounding box center [335, 367] width 128 height 9
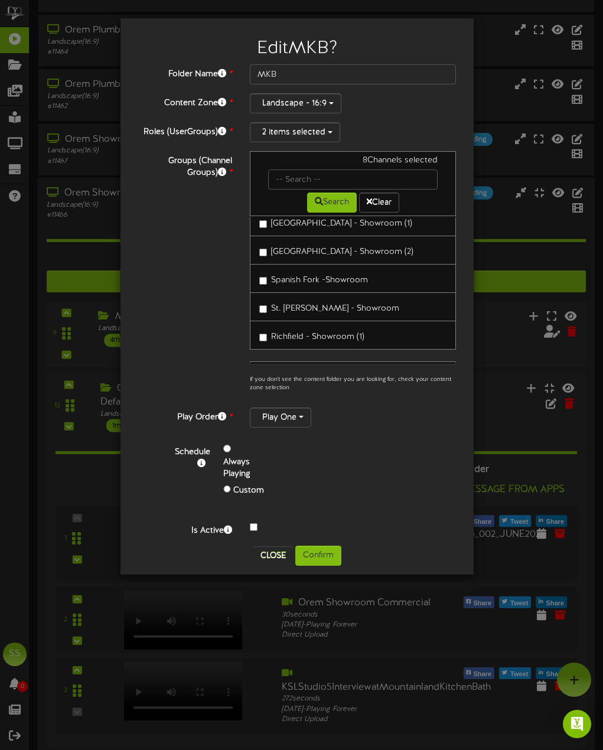
click at [322, 333] on span "Richfield - Showroom (1)" at bounding box center [317, 337] width 93 height 9
click at [327, 556] on button "Confirm" at bounding box center [318, 556] width 46 height 20
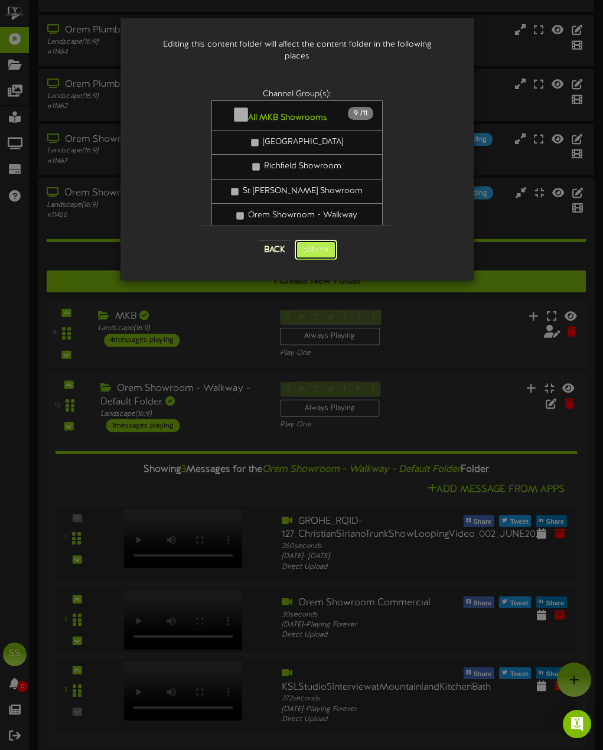
click at [330, 240] on button "Submit" at bounding box center [316, 250] width 43 height 20
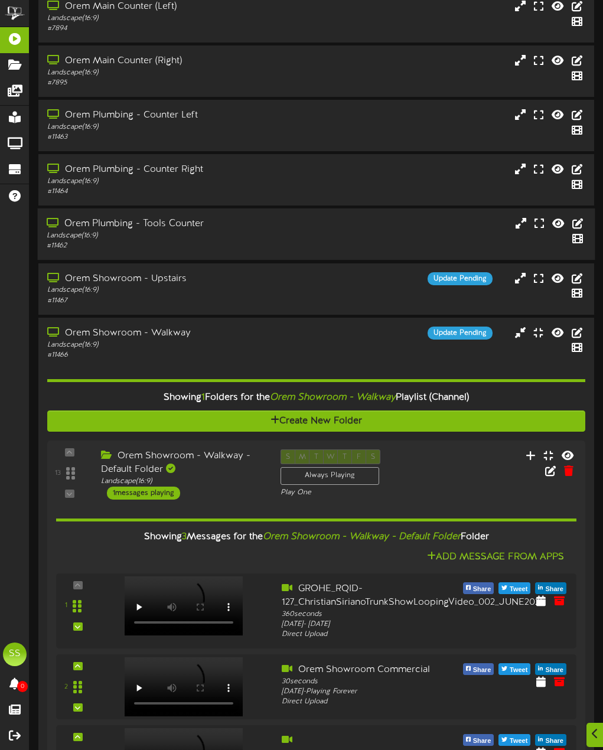
scroll to position [295, 0]
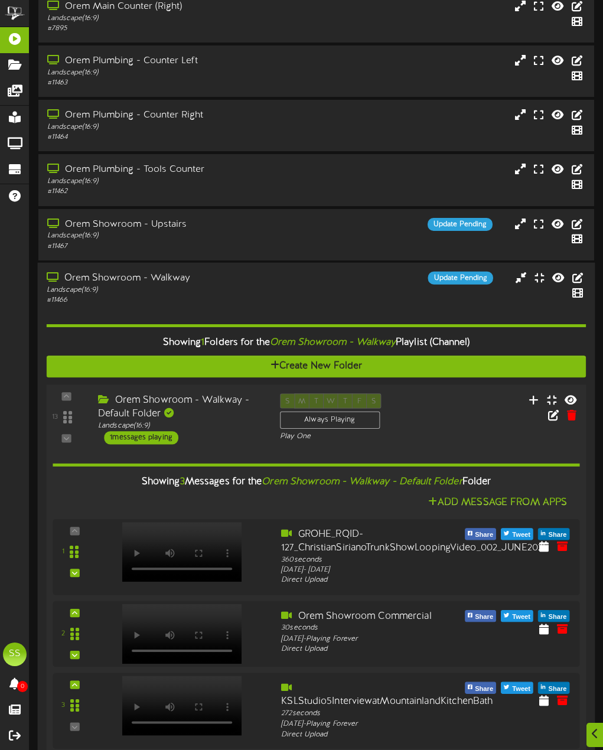
click at [223, 419] on div "Orem Showroom - Walkway - Default Folder" at bounding box center [180, 406] width 164 height 27
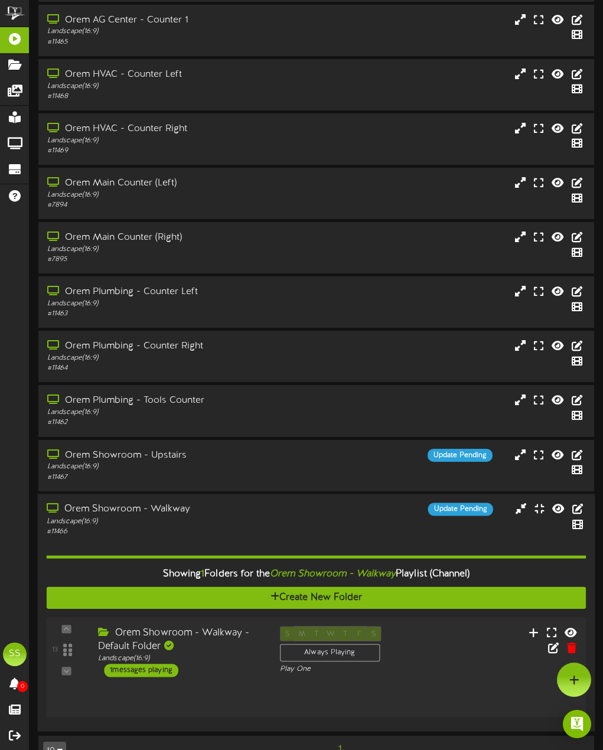
scroll to position [61, 0]
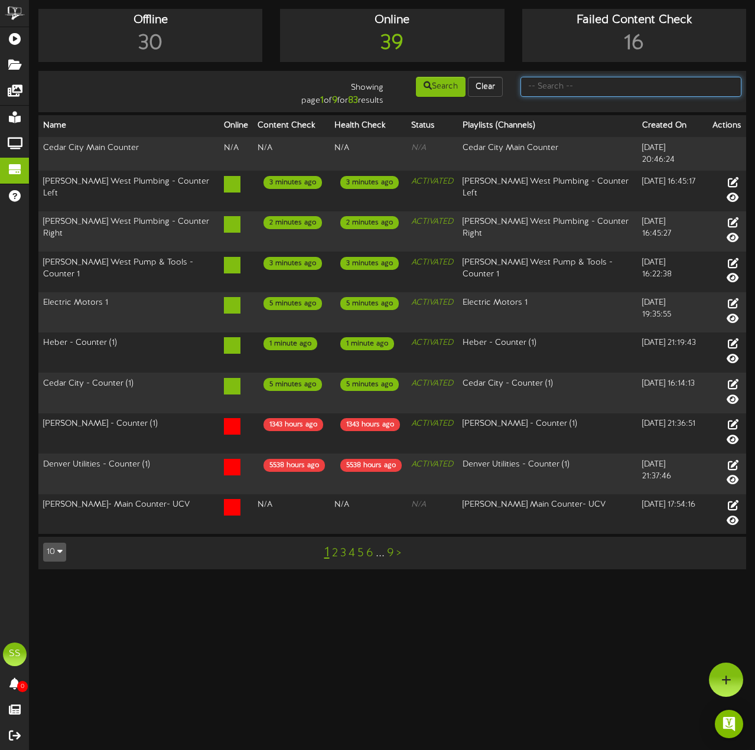
click at [593, 88] on input "text" at bounding box center [630, 87] width 221 height 20
type input "orem"
click at [419, 74] on td "Showing page 1 of 9 for 83 results Search Clear orem" at bounding box center [392, 91] width 708 height 41
click at [432, 85] on button "Search" at bounding box center [441, 87] width 50 height 20
